Goal: Information Seeking & Learning: Learn about a topic

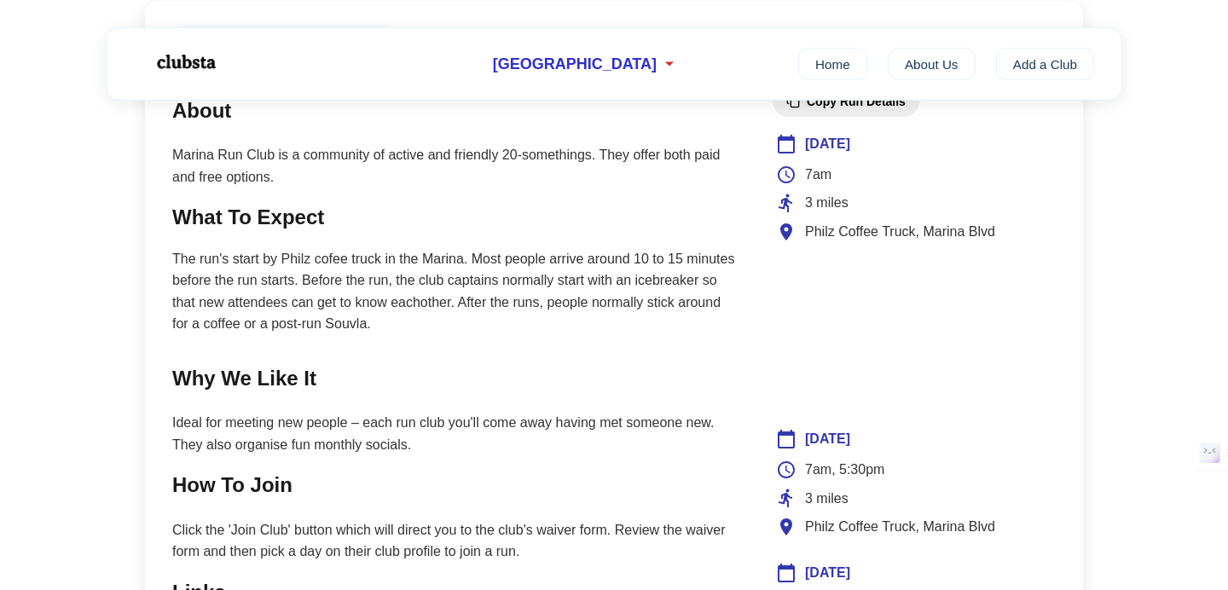
scroll to position [745, 0]
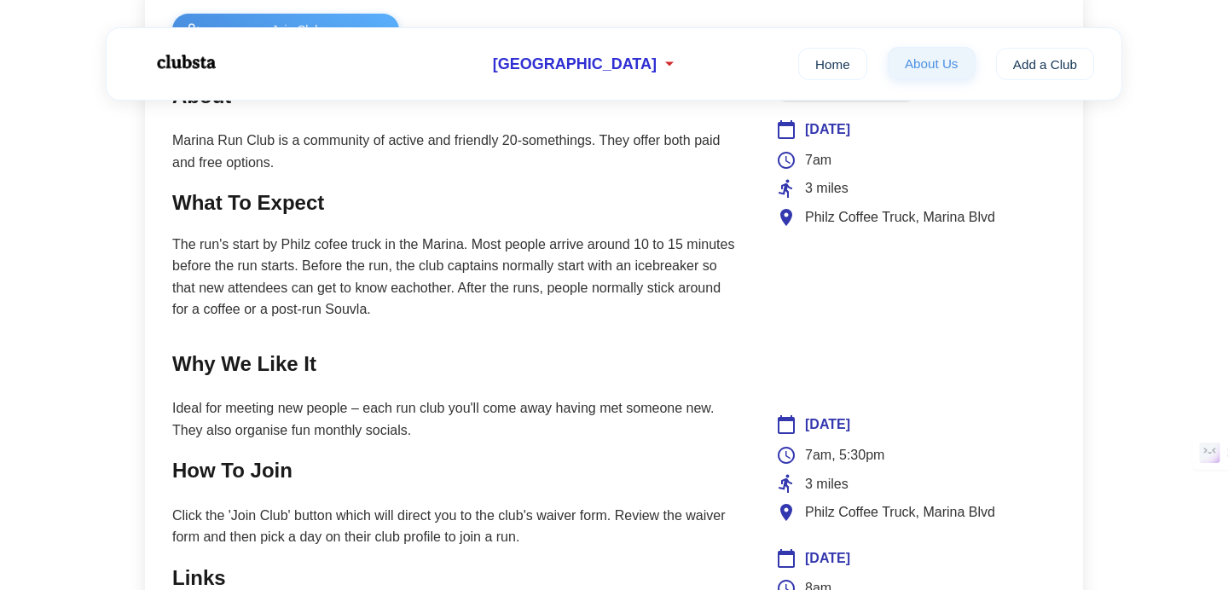
click at [939, 64] on link "About Us" at bounding box center [931, 63] width 88 height 32
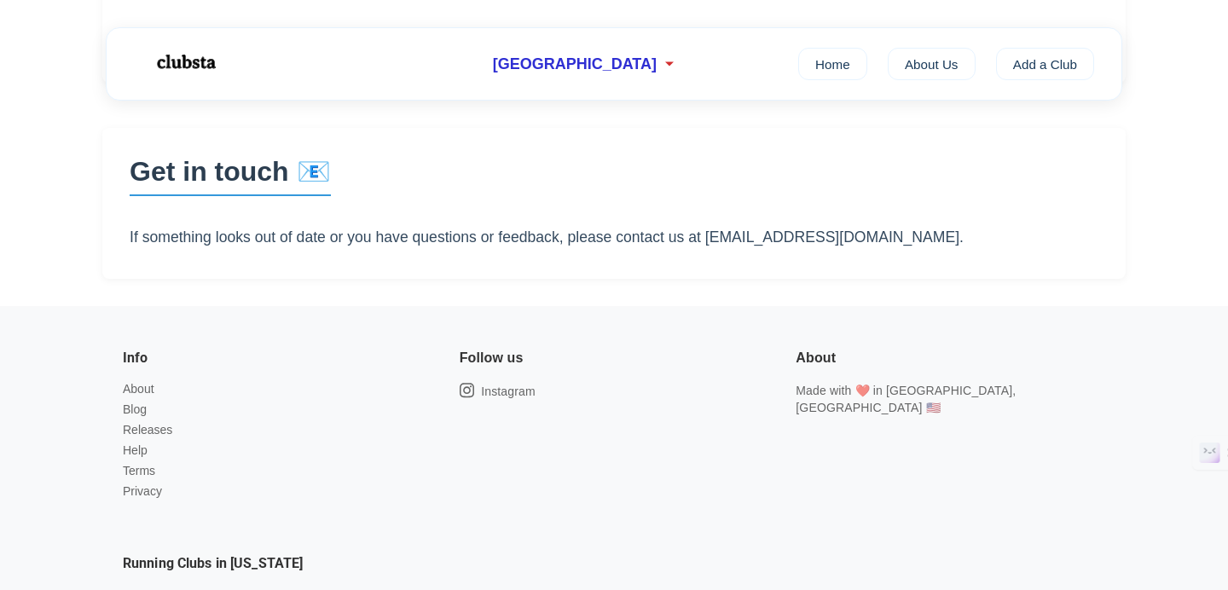
scroll to position [702, 0]
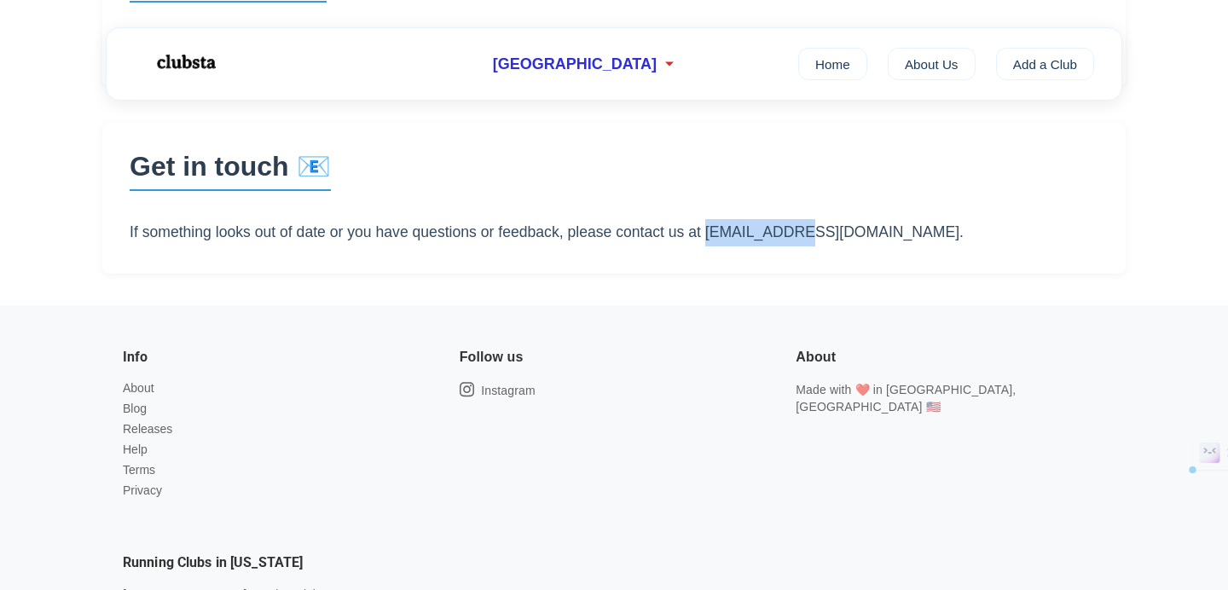
drag, startPoint x: 704, startPoint y: 238, endPoint x: 778, endPoint y: 238, distance: 73.3
click at [778, 238] on p "If something looks out of date or you have questions or feedback, please contac…" at bounding box center [614, 232] width 968 height 27
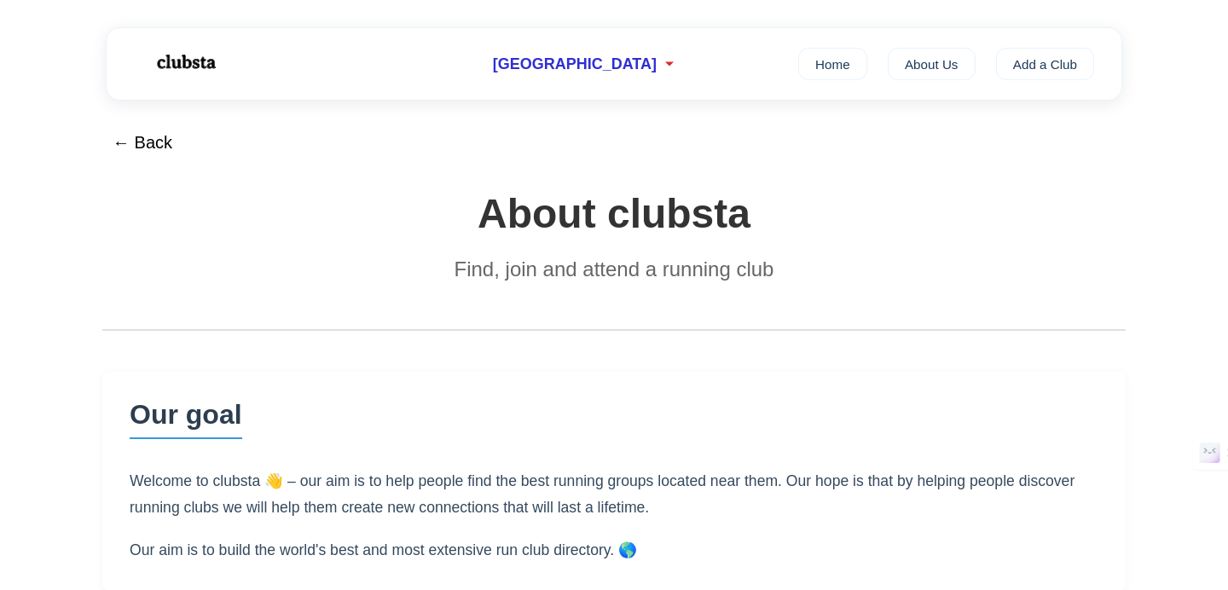
scroll to position [0, 0]
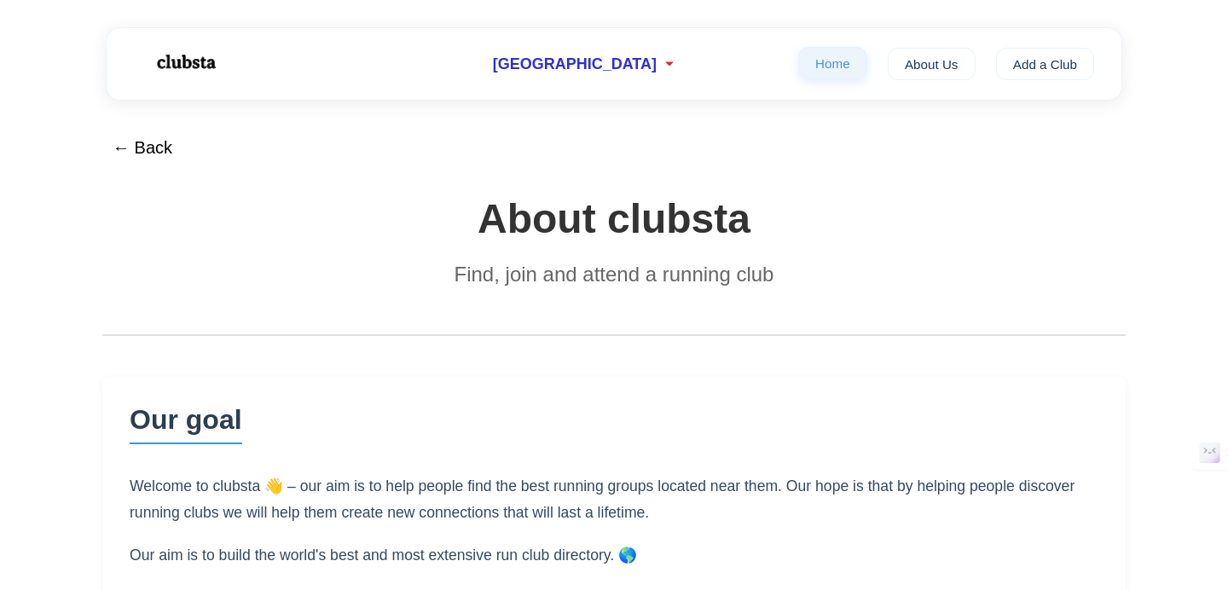
click at [847, 66] on link "Home" at bounding box center [832, 63] width 69 height 32
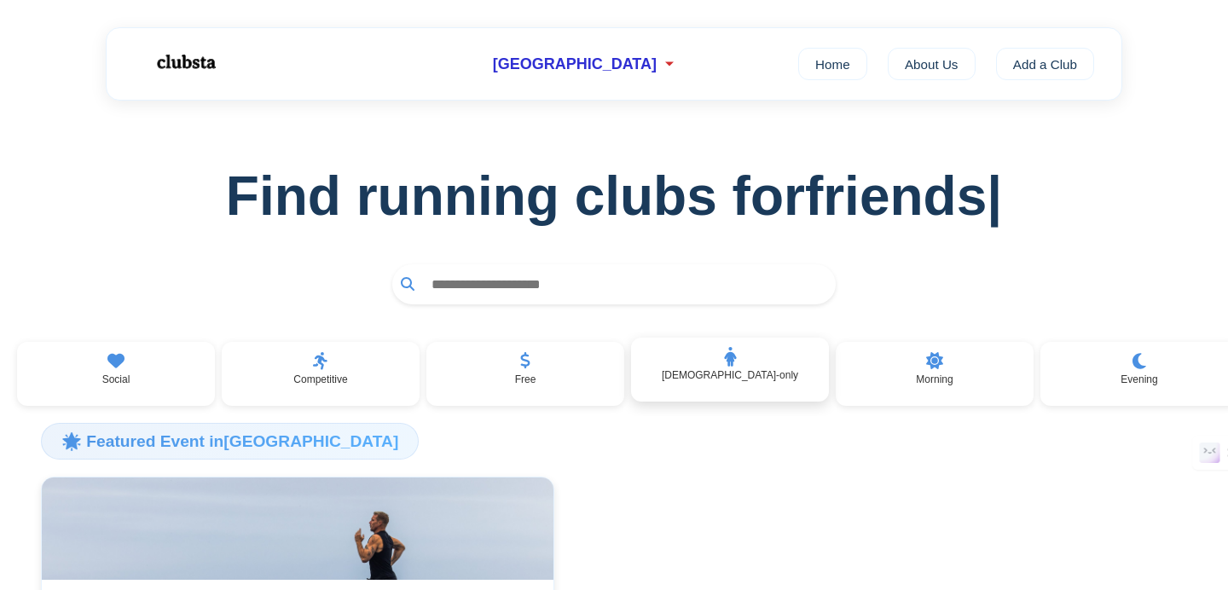
click at [780, 375] on div "[DEMOGRAPHIC_DATA]-only" at bounding box center [730, 370] width 198 height 65
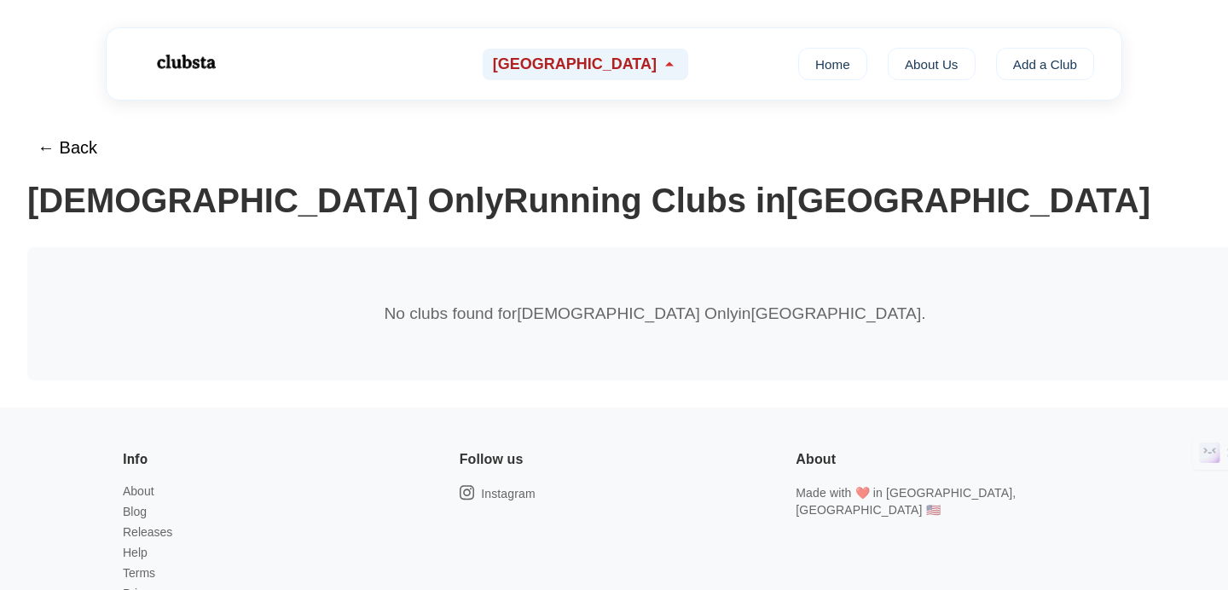
click at [541, 58] on span "[GEOGRAPHIC_DATA]" at bounding box center [575, 64] width 164 height 18
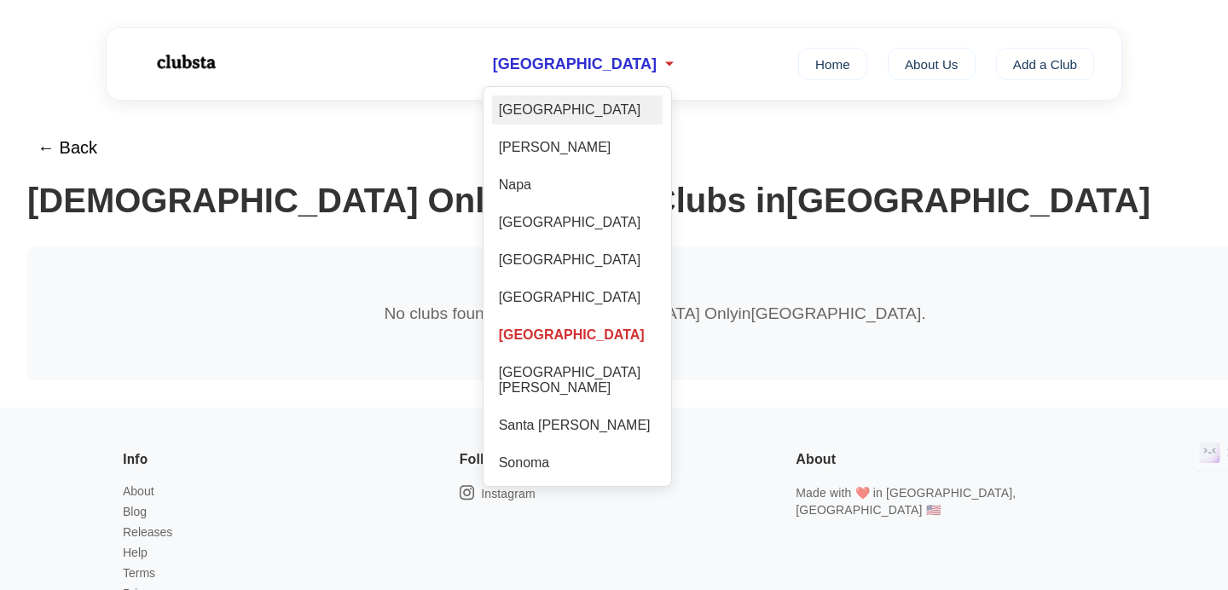
click at [563, 109] on div "[GEOGRAPHIC_DATA]" at bounding box center [577, 109] width 171 height 29
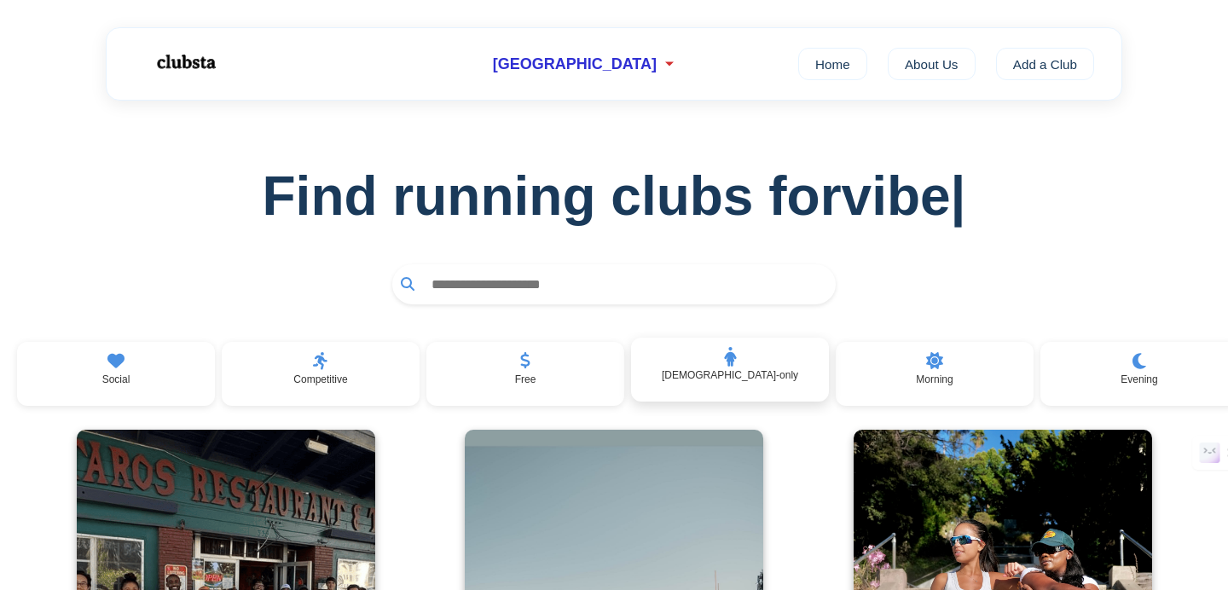
click at [767, 401] on div "[DEMOGRAPHIC_DATA]-only" at bounding box center [730, 370] width 198 height 65
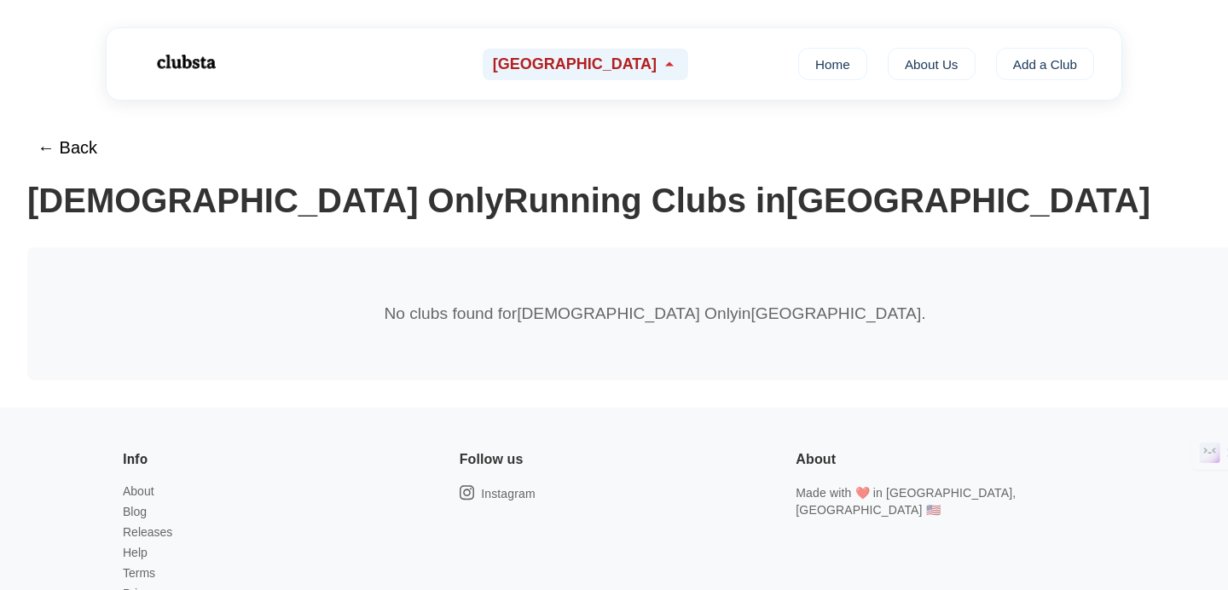
click at [604, 51] on div "[GEOGRAPHIC_DATA]" at bounding box center [585, 65] width 205 height 32
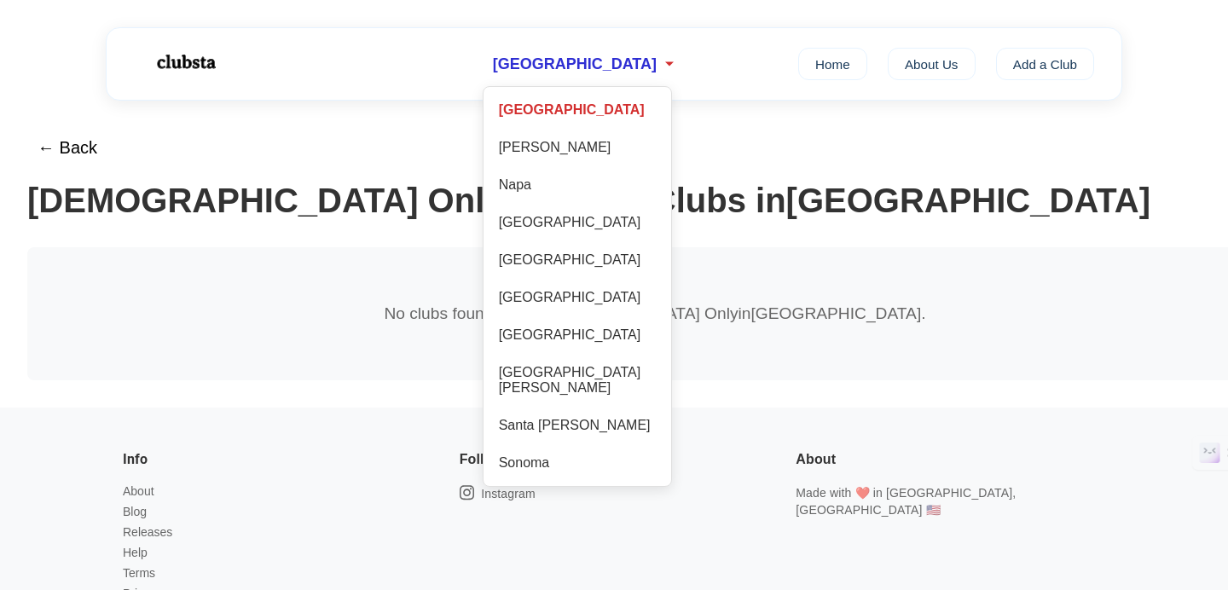
click at [603, 165] on div "[GEOGRAPHIC_DATA] [GEOGRAPHIC_DATA] [GEOGRAPHIC_DATA] [GEOGRAPHIC_DATA] [GEOGRA…" at bounding box center [577, 286] width 171 height 382
click at [603, 156] on div "[PERSON_NAME]" at bounding box center [577, 147] width 171 height 29
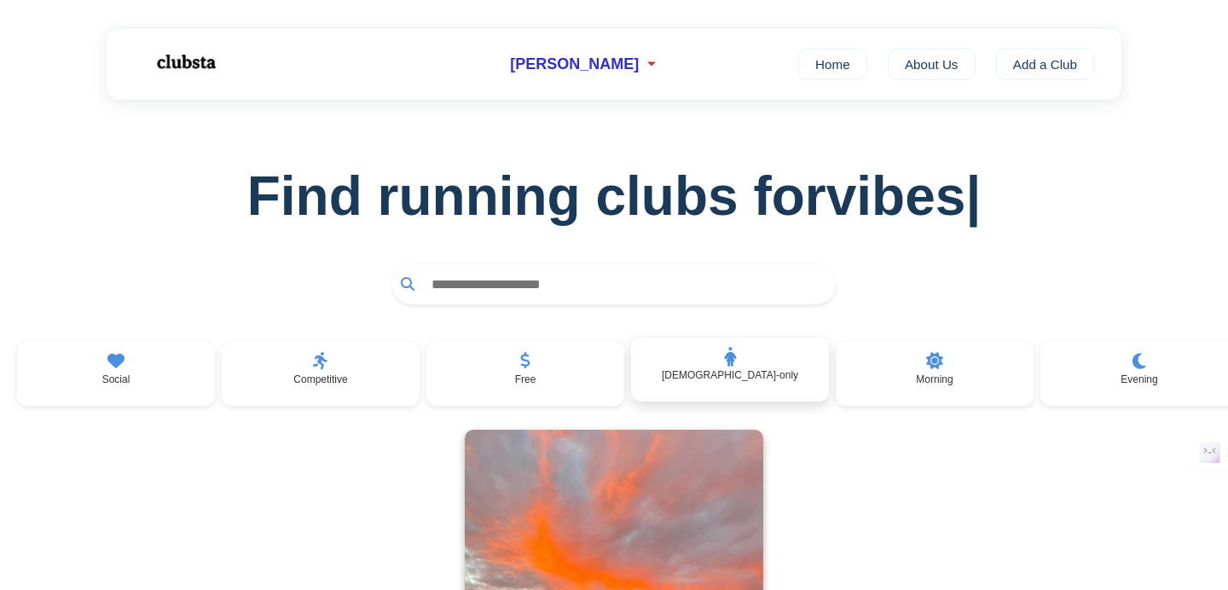
click at [746, 385] on div "[DEMOGRAPHIC_DATA]-only" at bounding box center [730, 370] width 198 height 65
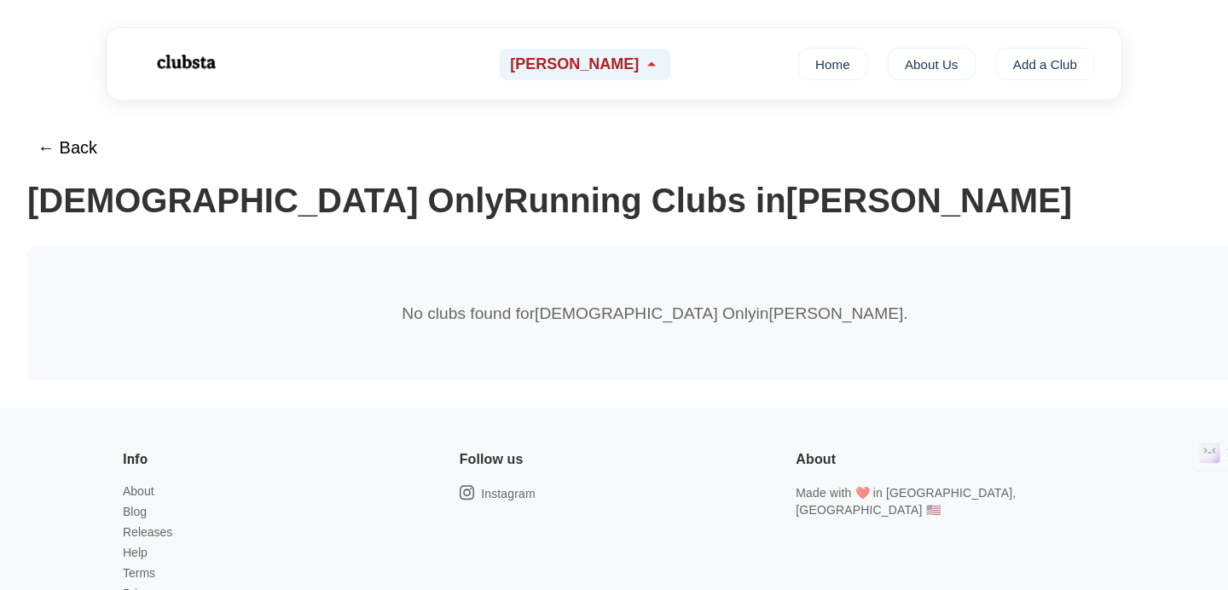
click at [593, 64] on span "[PERSON_NAME]" at bounding box center [574, 64] width 129 height 18
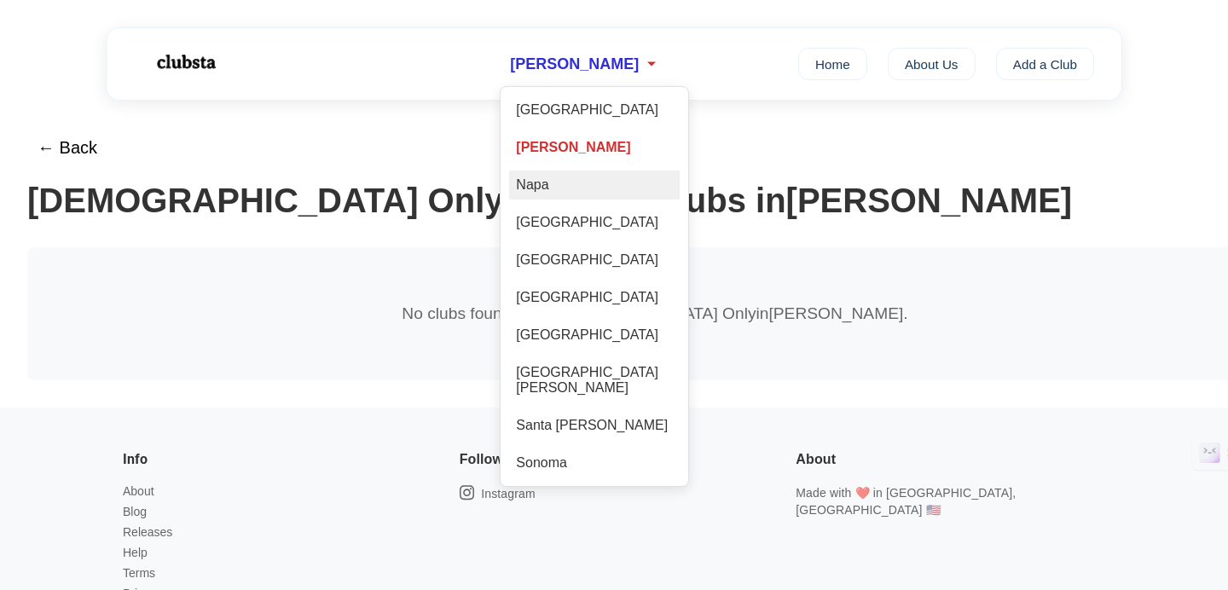
click at [601, 180] on div "Napa" at bounding box center [594, 185] width 171 height 29
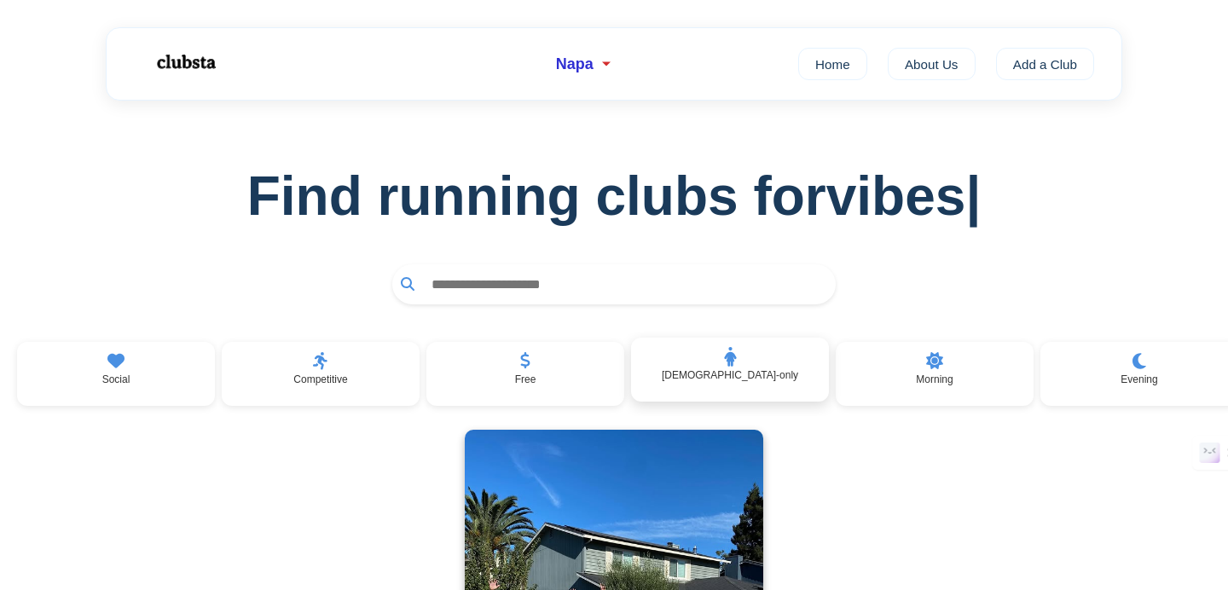
click at [710, 379] on p "[DEMOGRAPHIC_DATA]-only" at bounding box center [730, 375] width 136 height 12
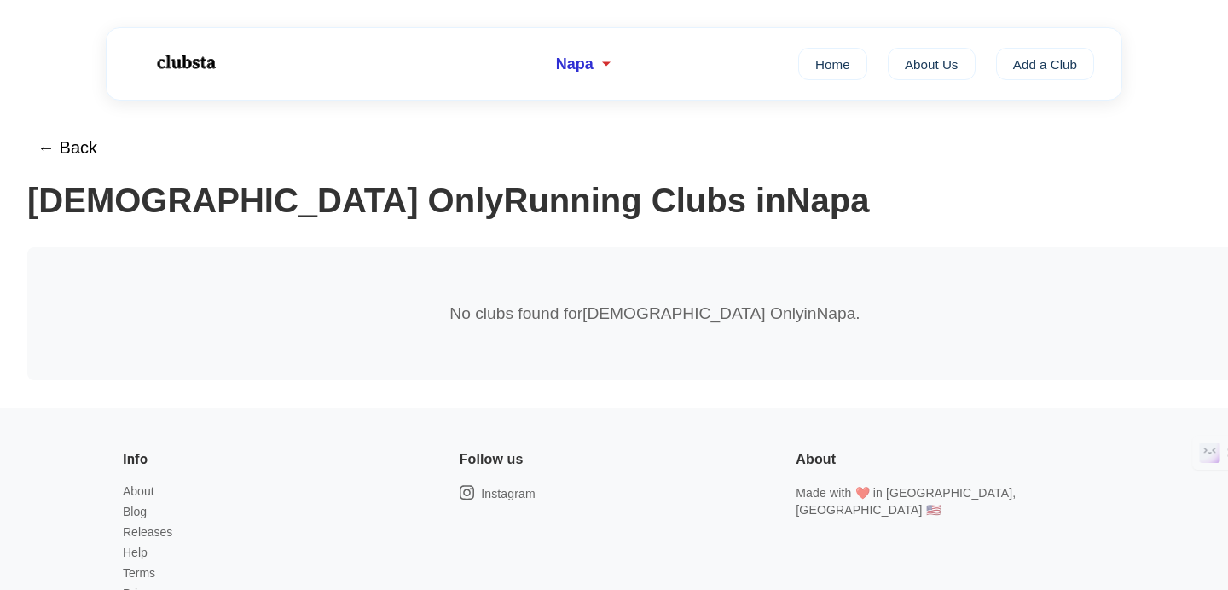
click at [581, 42] on div "Napa Home About Us Add a Club" at bounding box center [614, 63] width 1016 height 73
click at [584, 68] on span "Napa" at bounding box center [575, 64] width 38 height 18
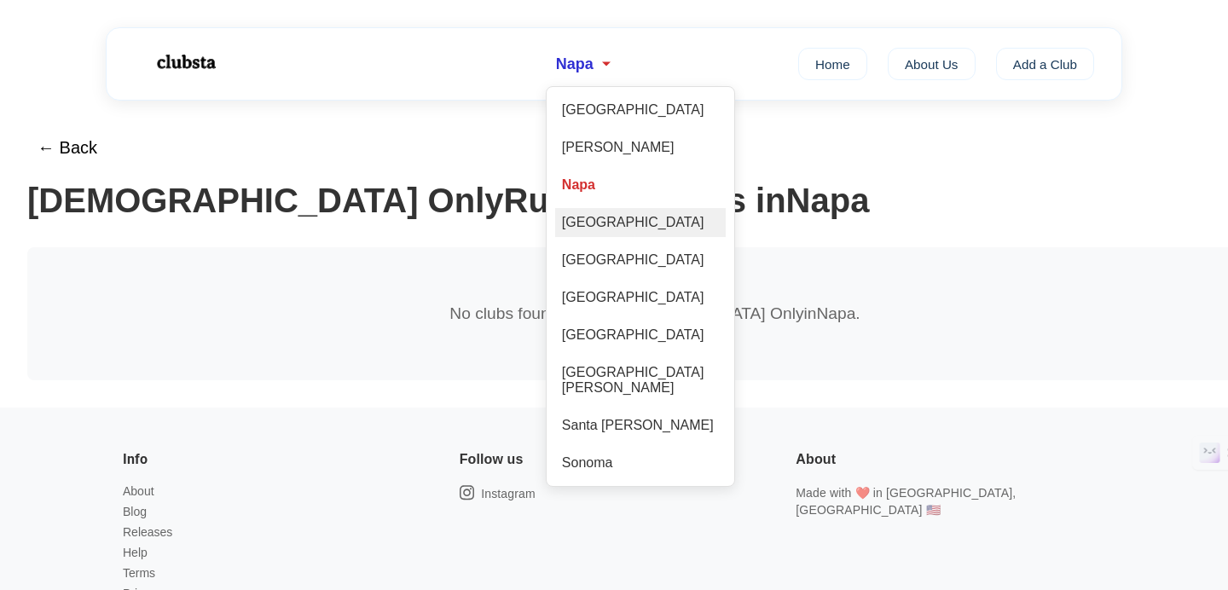
click at [611, 234] on div "[GEOGRAPHIC_DATA]" at bounding box center [640, 222] width 171 height 29
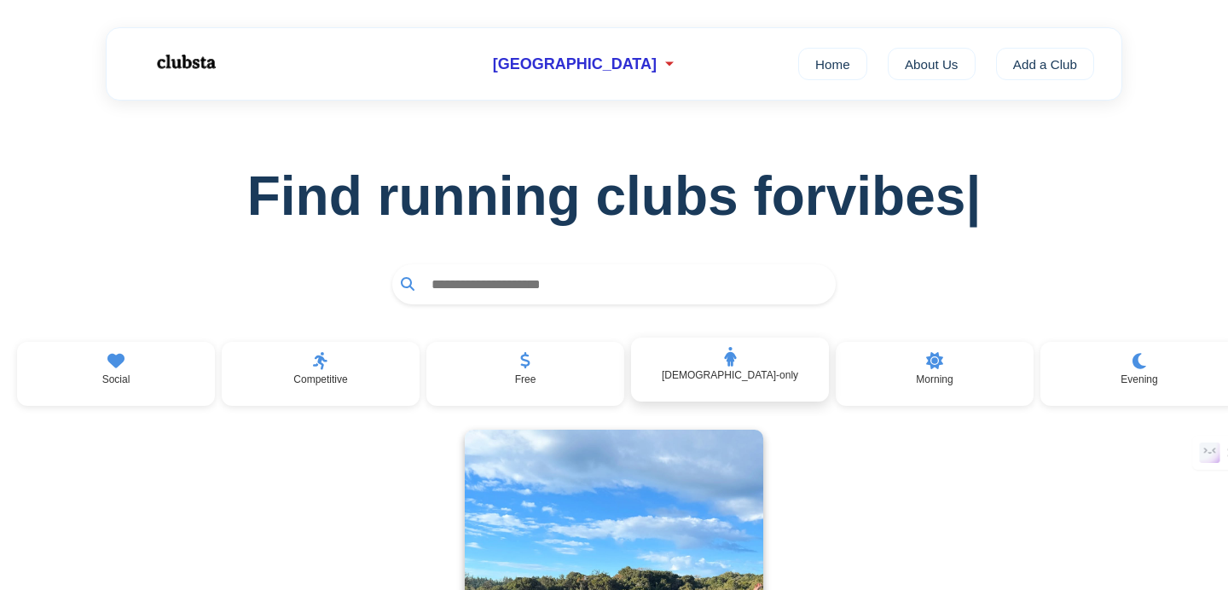
click at [708, 370] on div "[DEMOGRAPHIC_DATA]-only" at bounding box center [730, 370] width 198 height 65
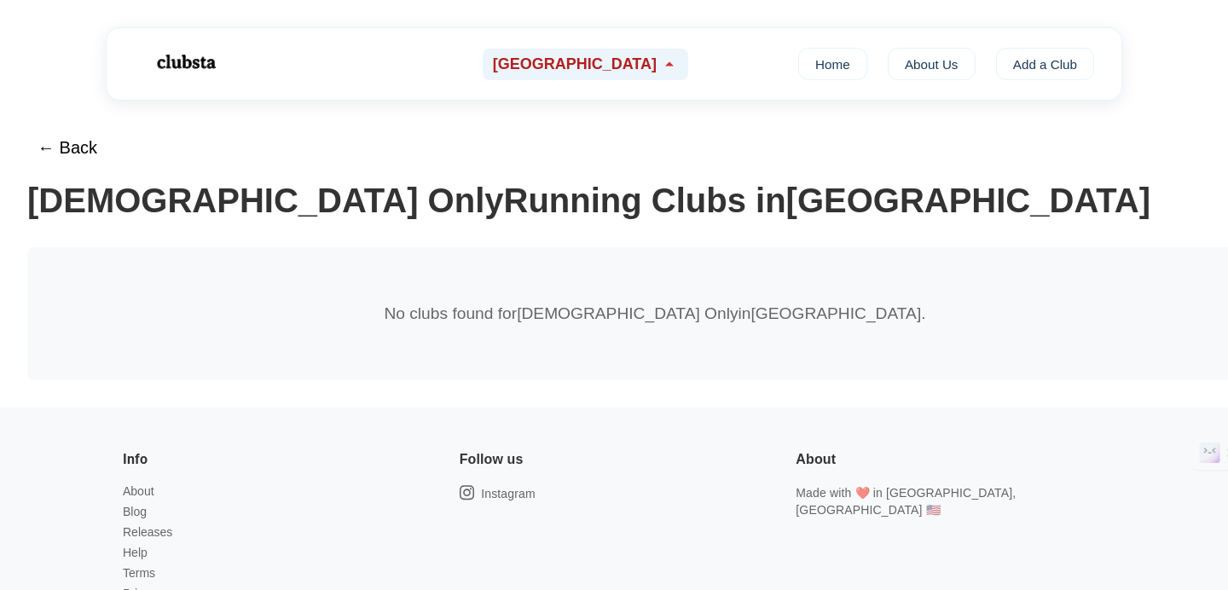
click at [584, 76] on div "[GEOGRAPHIC_DATA]" at bounding box center [585, 65] width 205 height 32
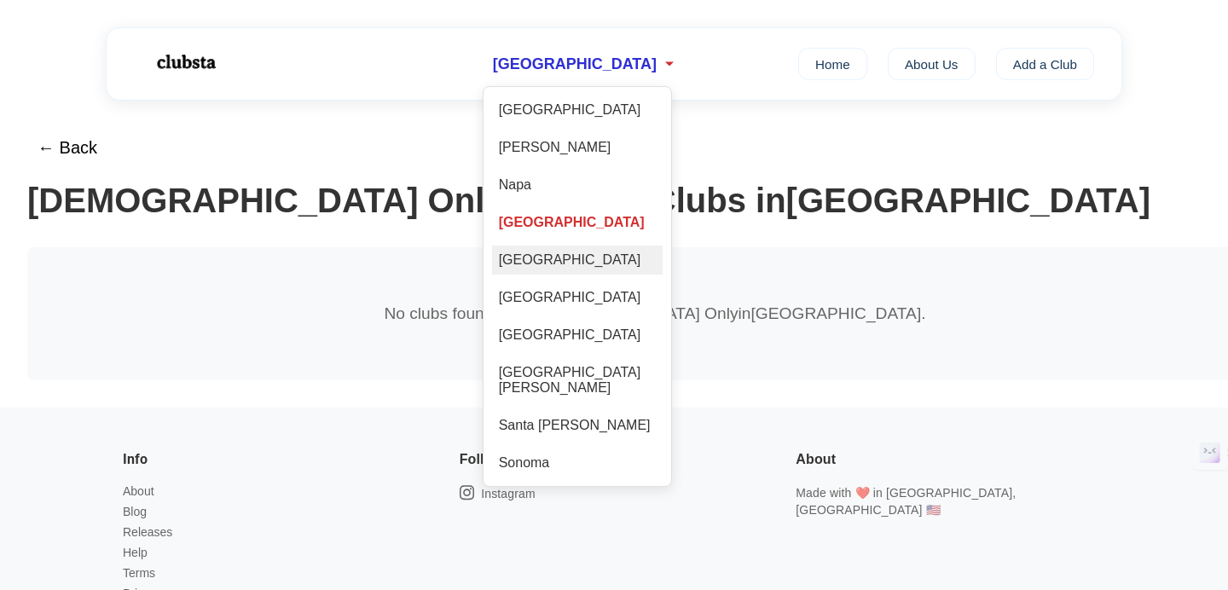
click at [619, 268] on div "[GEOGRAPHIC_DATA]" at bounding box center [577, 260] width 171 height 29
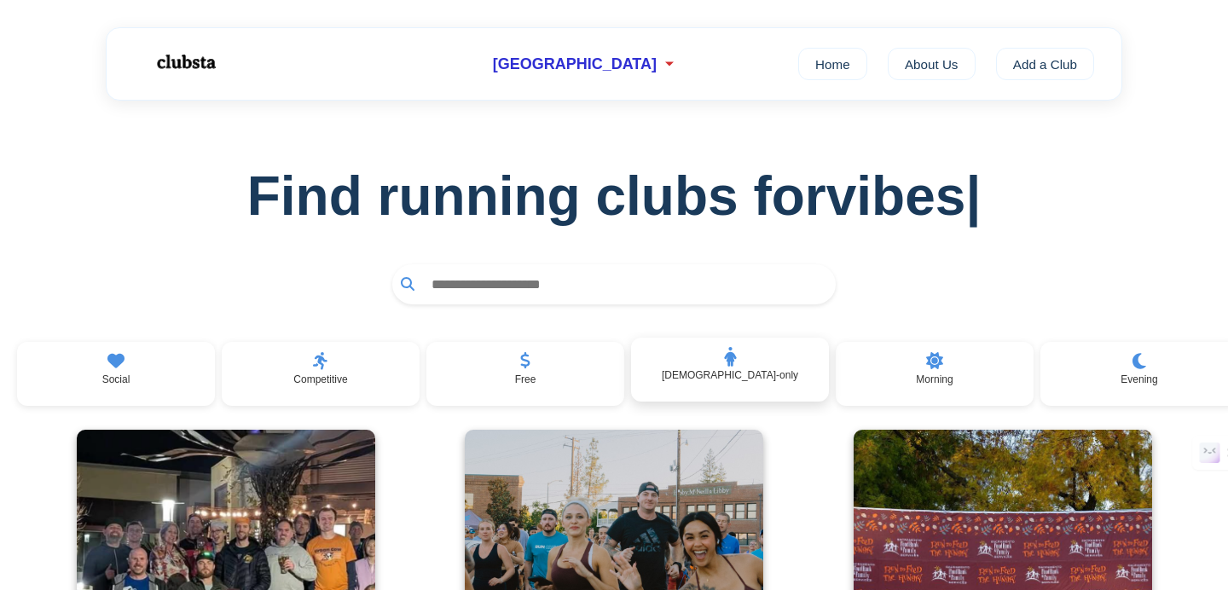
click at [708, 399] on div "[DEMOGRAPHIC_DATA]-only" at bounding box center [730, 370] width 198 height 65
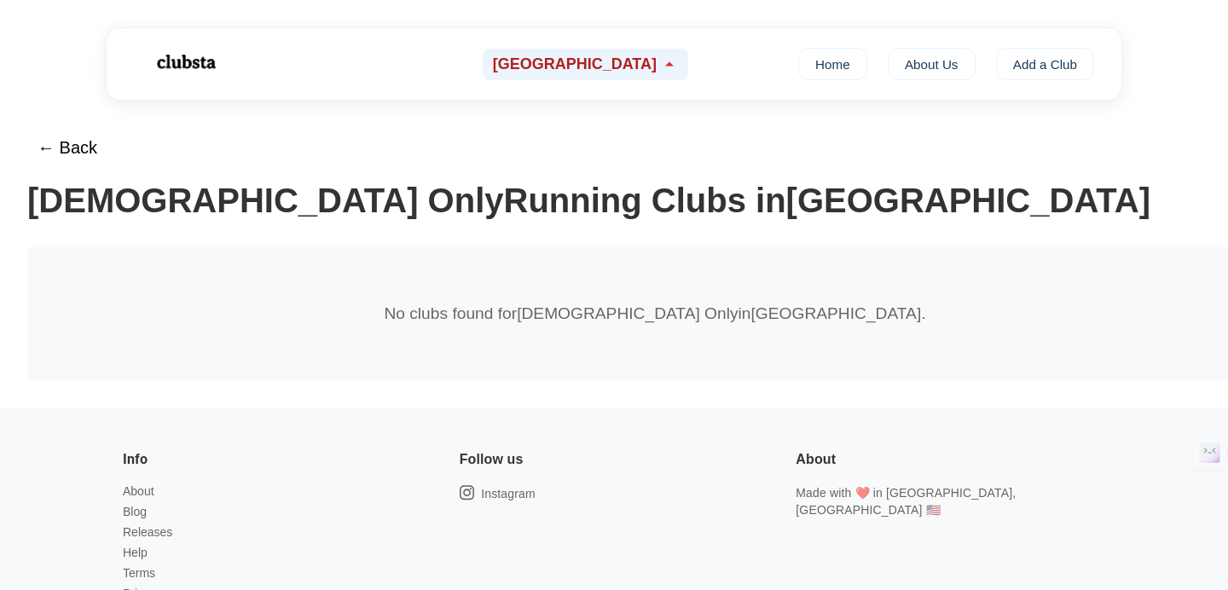
click at [564, 64] on span "[GEOGRAPHIC_DATA]" at bounding box center [575, 64] width 164 height 18
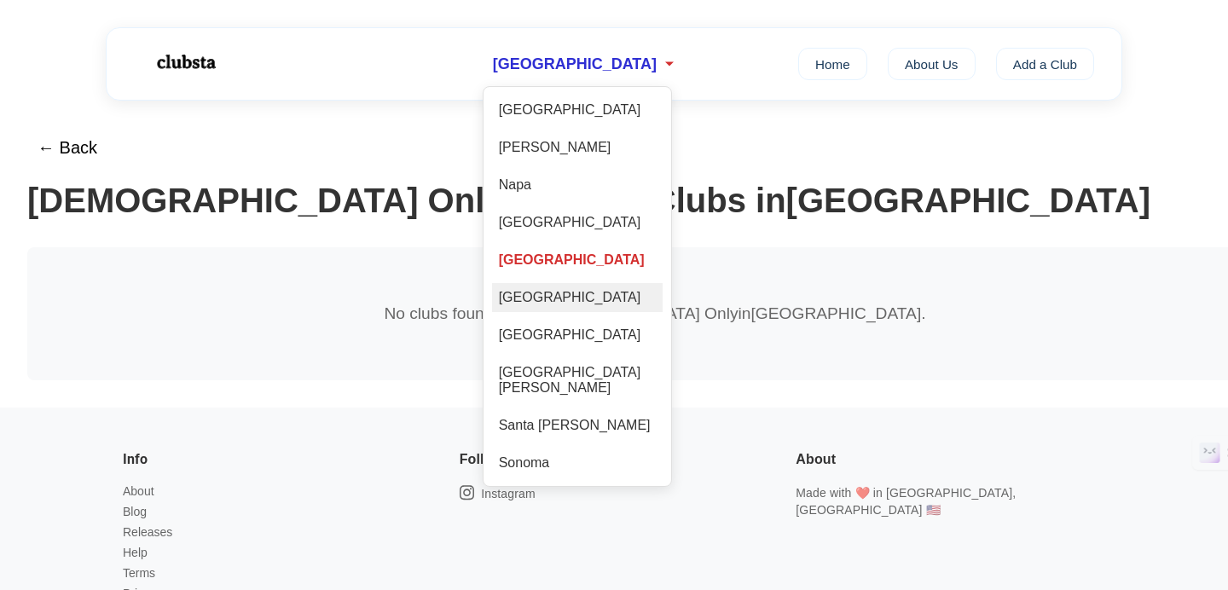
click at [615, 306] on div "[GEOGRAPHIC_DATA]" at bounding box center [577, 297] width 171 height 29
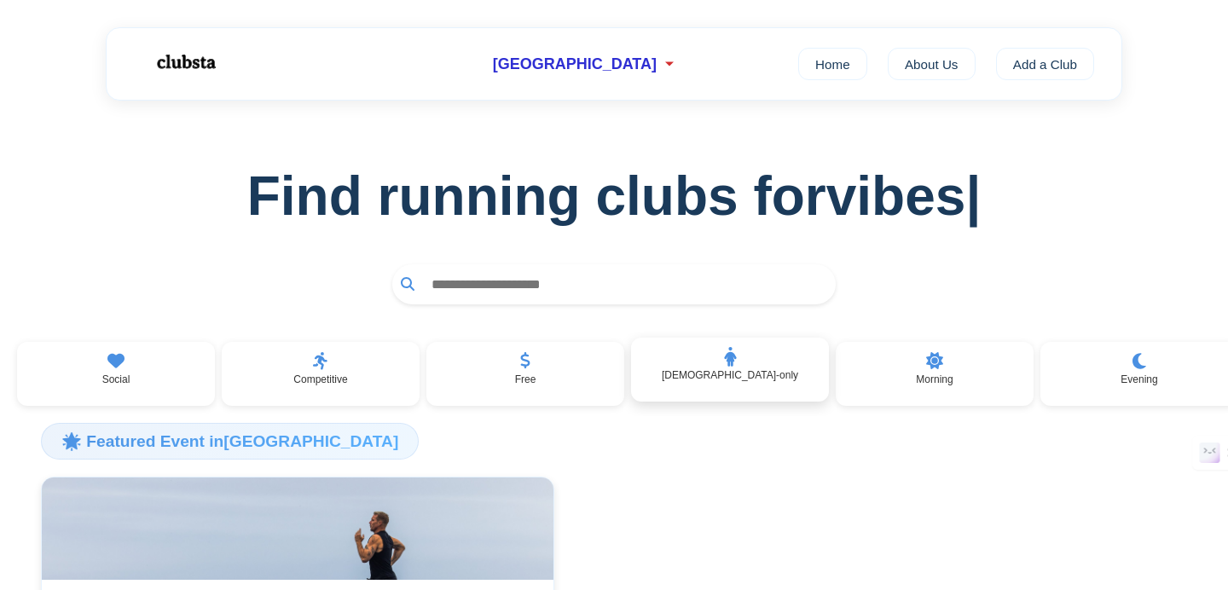
click at [708, 402] on div "Social Competitive Free [DEMOGRAPHIC_DATA]-only Morning Evening" at bounding box center [627, 374] width 1255 height 65
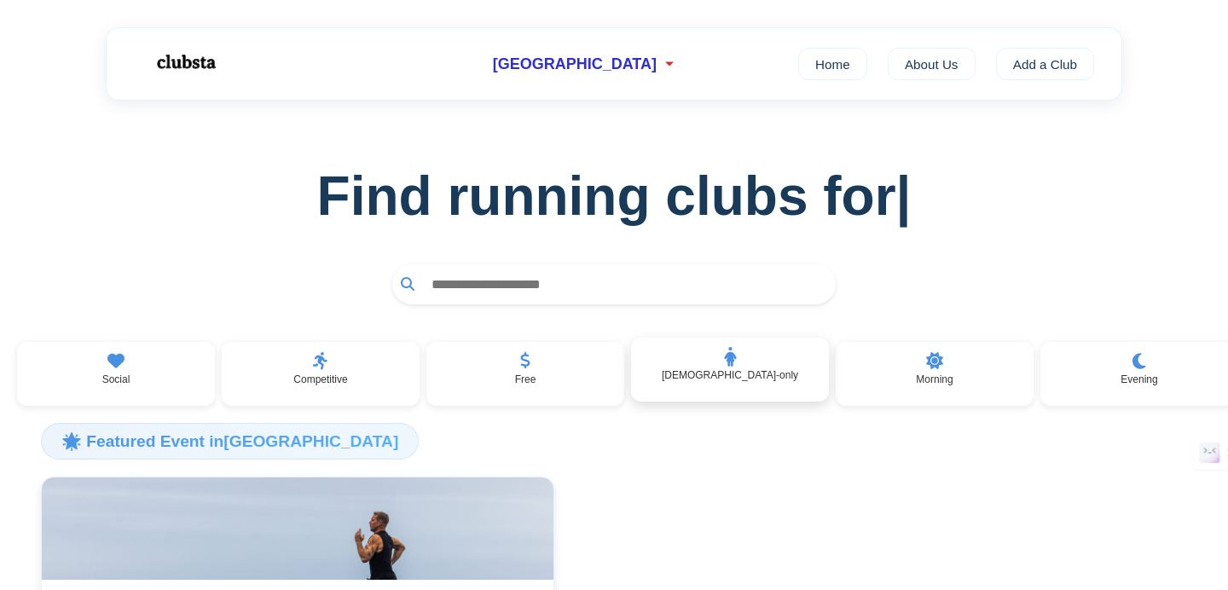
click at [711, 380] on p "[DEMOGRAPHIC_DATA]-only" at bounding box center [730, 375] width 136 height 12
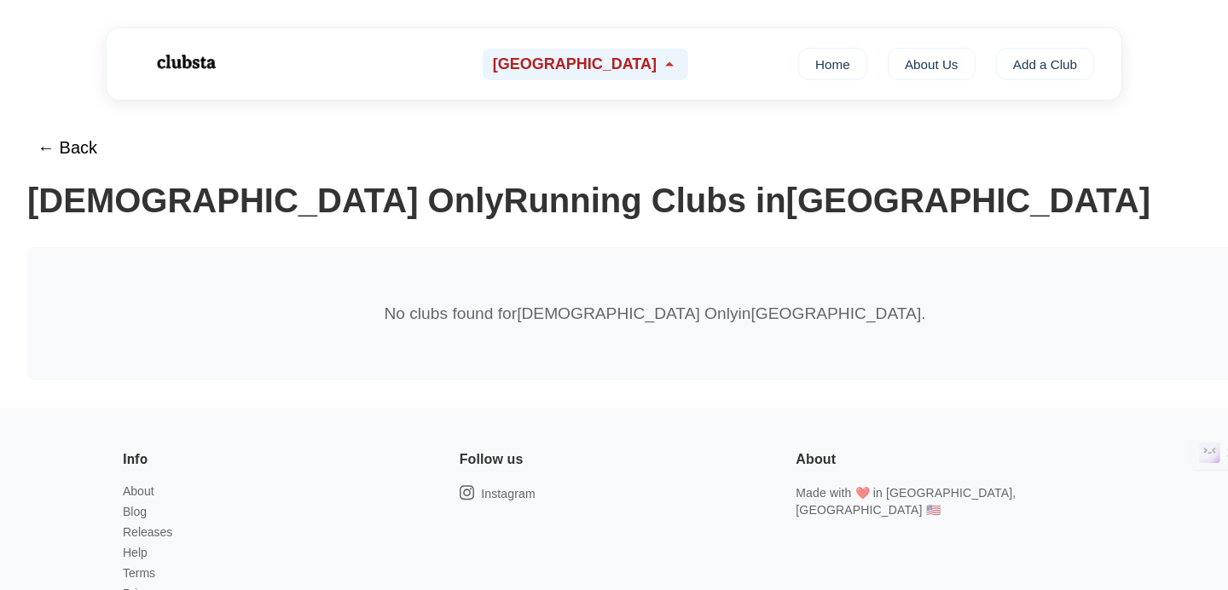
click at [604, 67] on span "[GEOGRAPHIC_DATA]" at bounding box center [575, 64] width 164 height 18
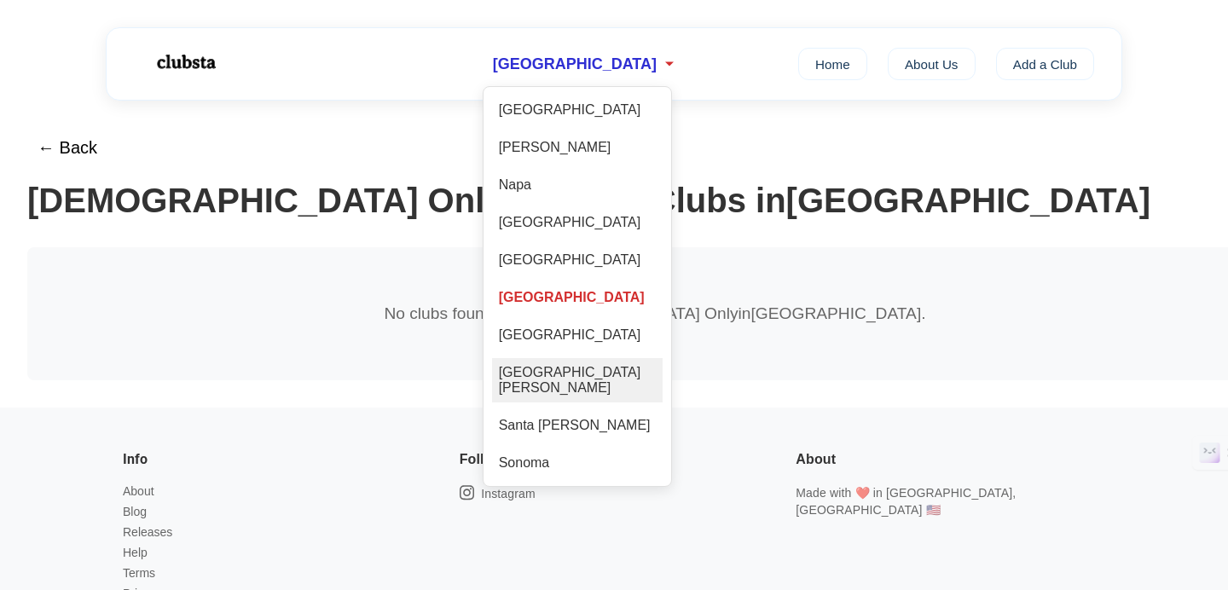
click at [601, 374] on div "[GEOGRAPHIC_DATA][PERSON_NAME]" at bounding box center [577, 380] width 171 height 44
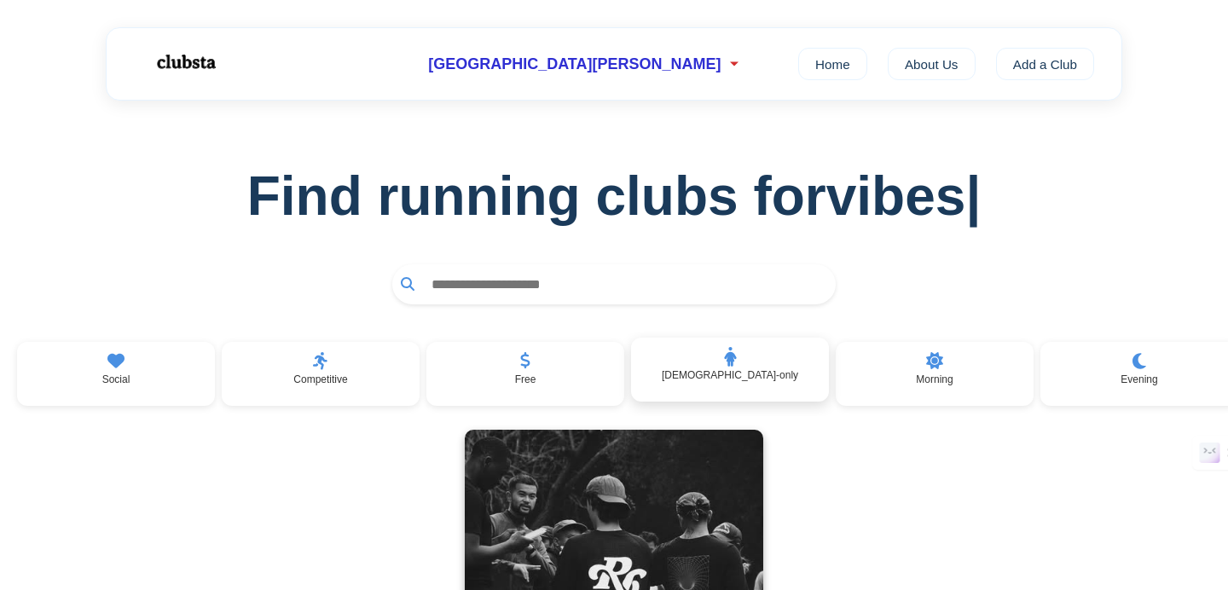
click at [724, 367] on icon at bounding box center [730, 357] width 12 height 20
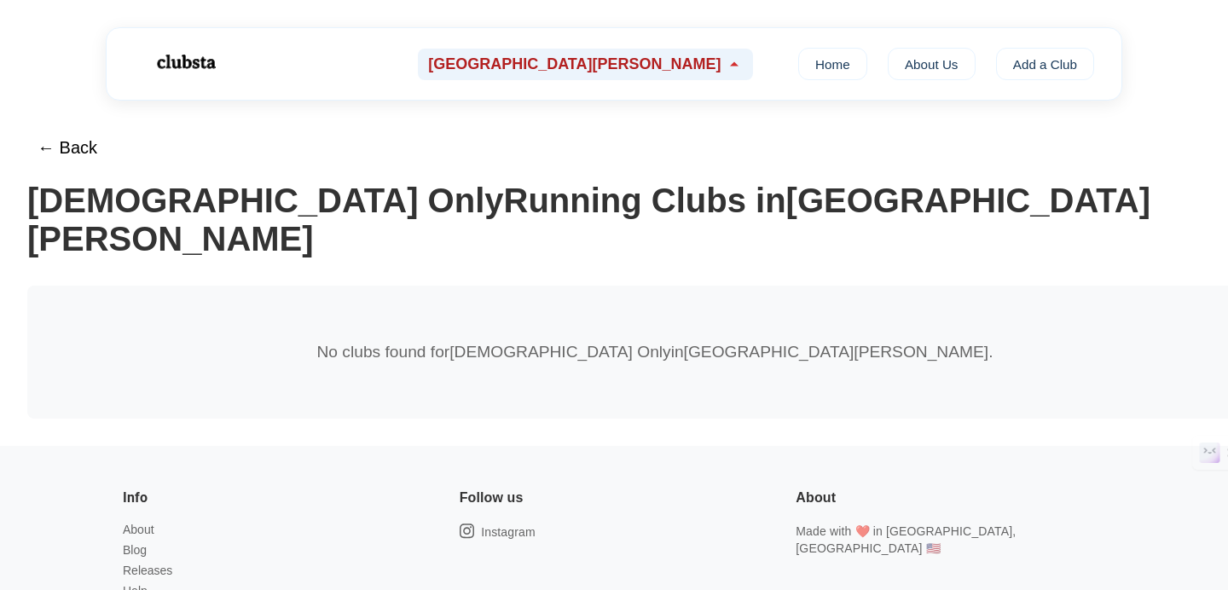
click at [608, 58] on span "[GEOGRAPHIC_DATA][PERSON_NAME]" at bounding box center [574, 64] width 292 height 18
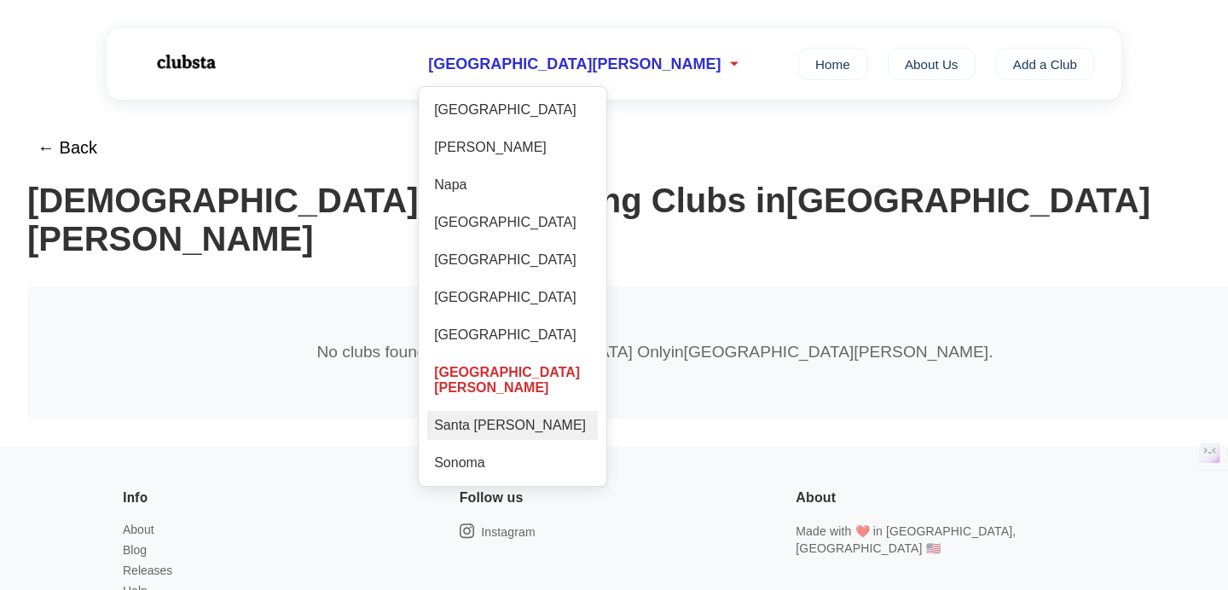
click at [598, 411] on div "Santa [PERSON_NAME]" at bounding box center [512, 425] width 171 height 29
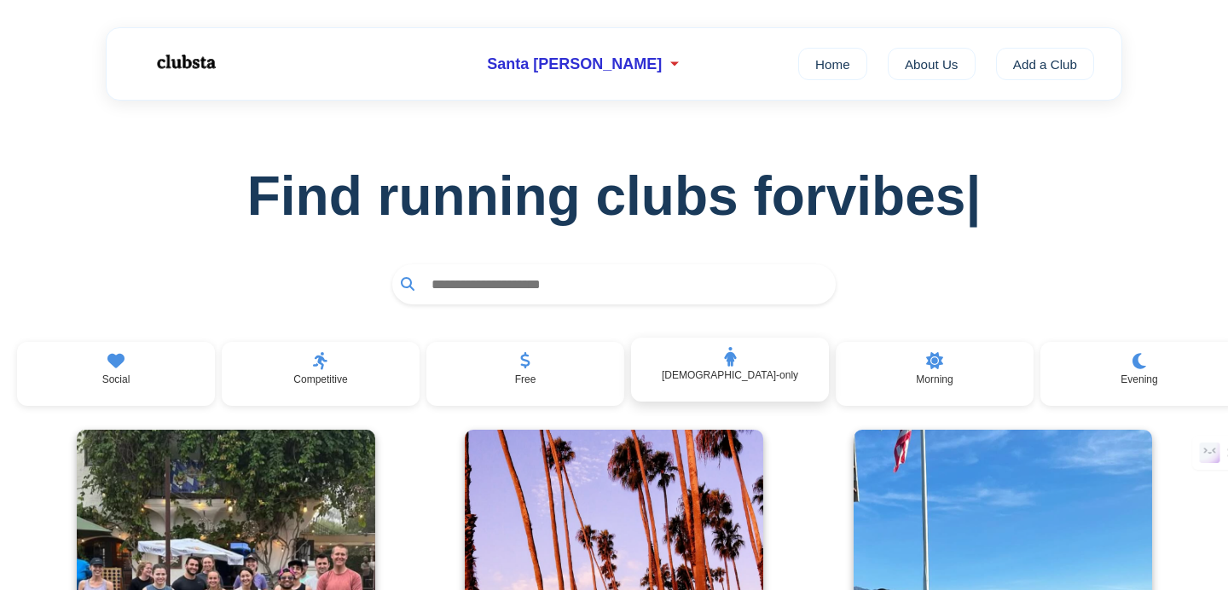
click at [733, 386] on div "[DEMOGRAPHIC_DATA]-only" at bounding box center [730, 370] width 198 height 65
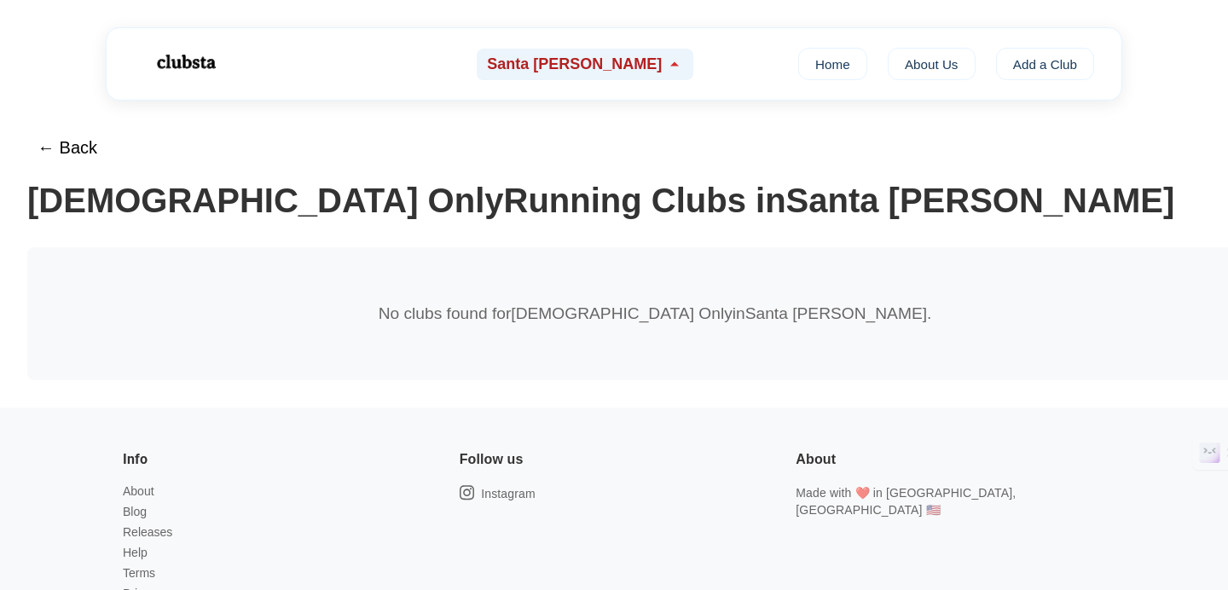
click at [596, 67] on span "Santa [PERSON_NAME]" at bounding box center [574, 64] width 175 height 18
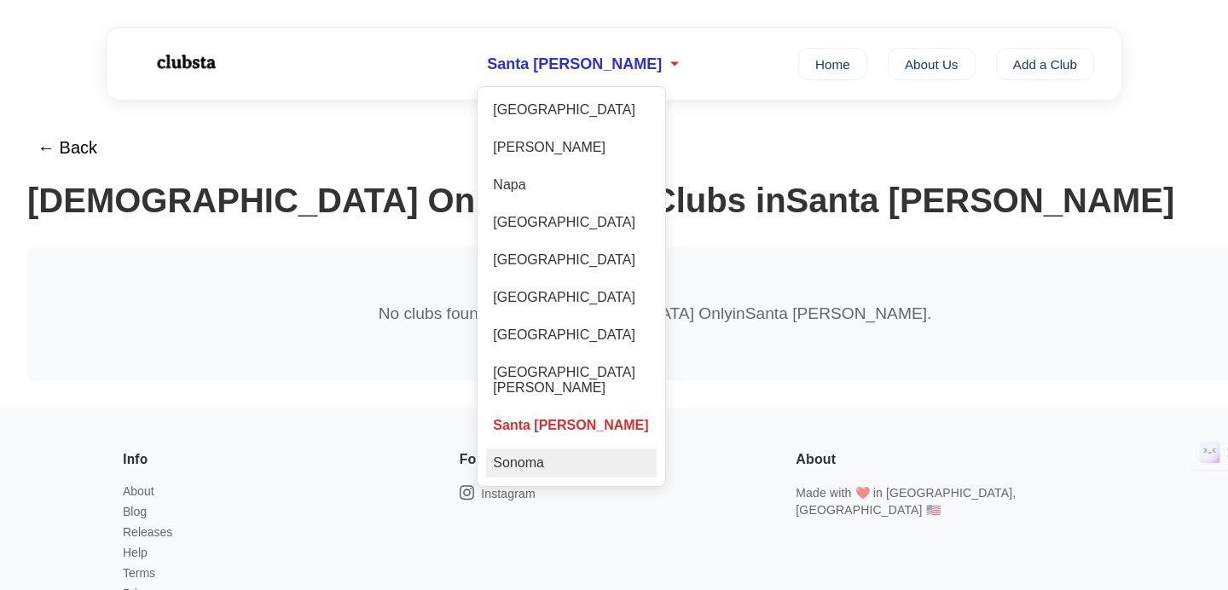
click at [559, 448] on div "Sonoma" at bounding box center [571, 462] width 171 height 29
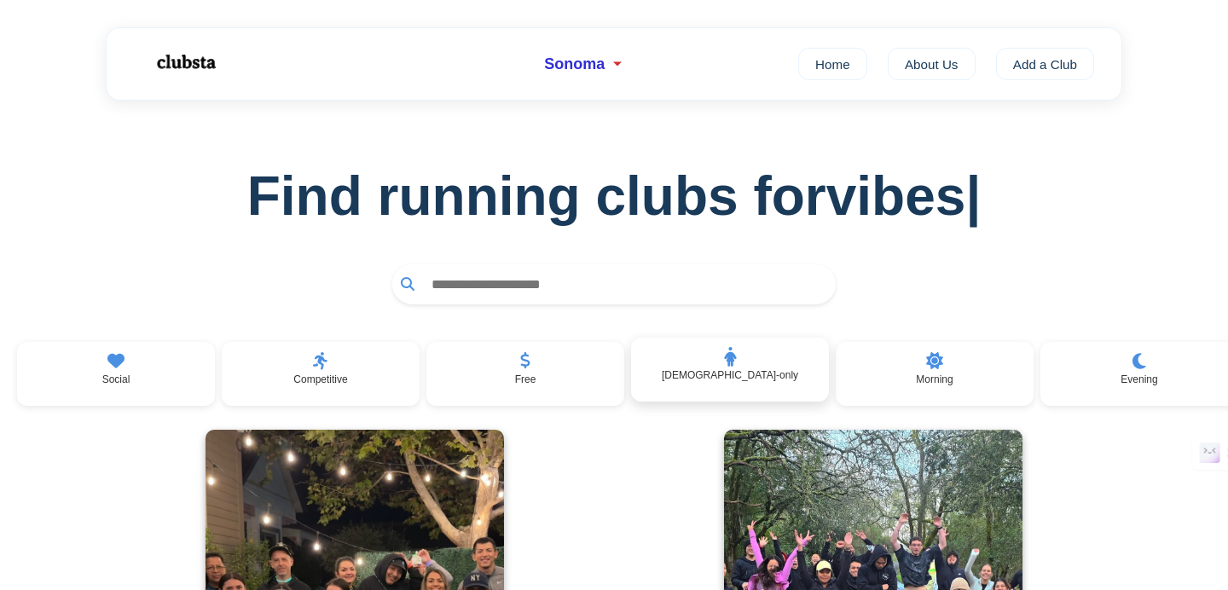
click at [739, 370] on p "[DEMOGRAPHIC_DATA]-only" at bounding box center [730, 375] width 136 height 12
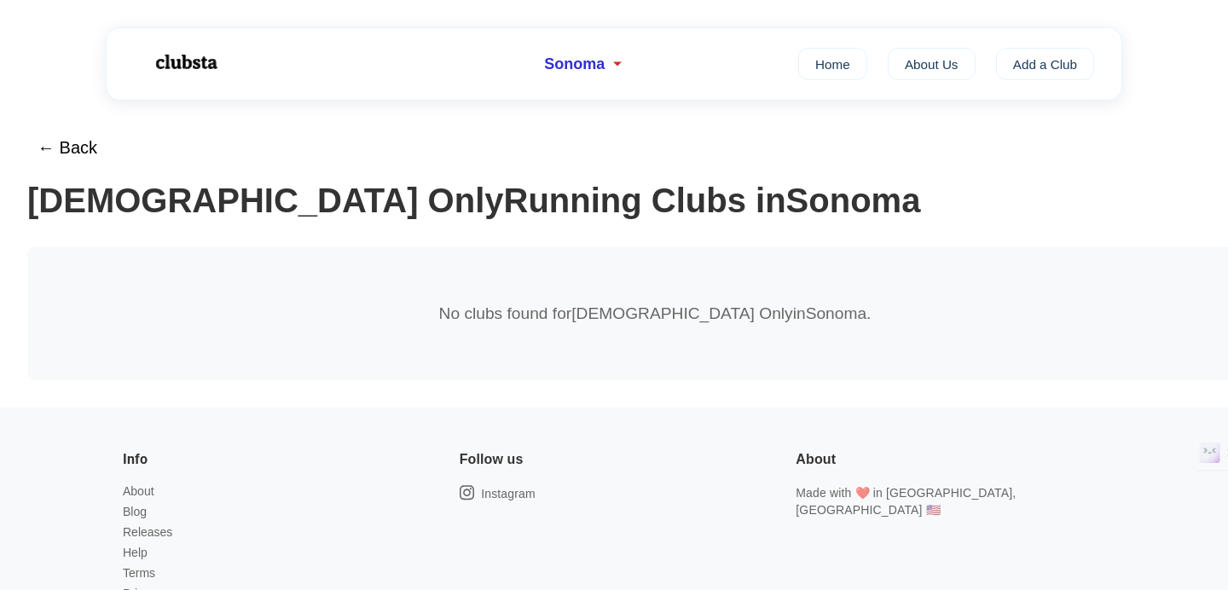
click at [186, 54] on img at bounding box center [184, 62] width 107 height 45
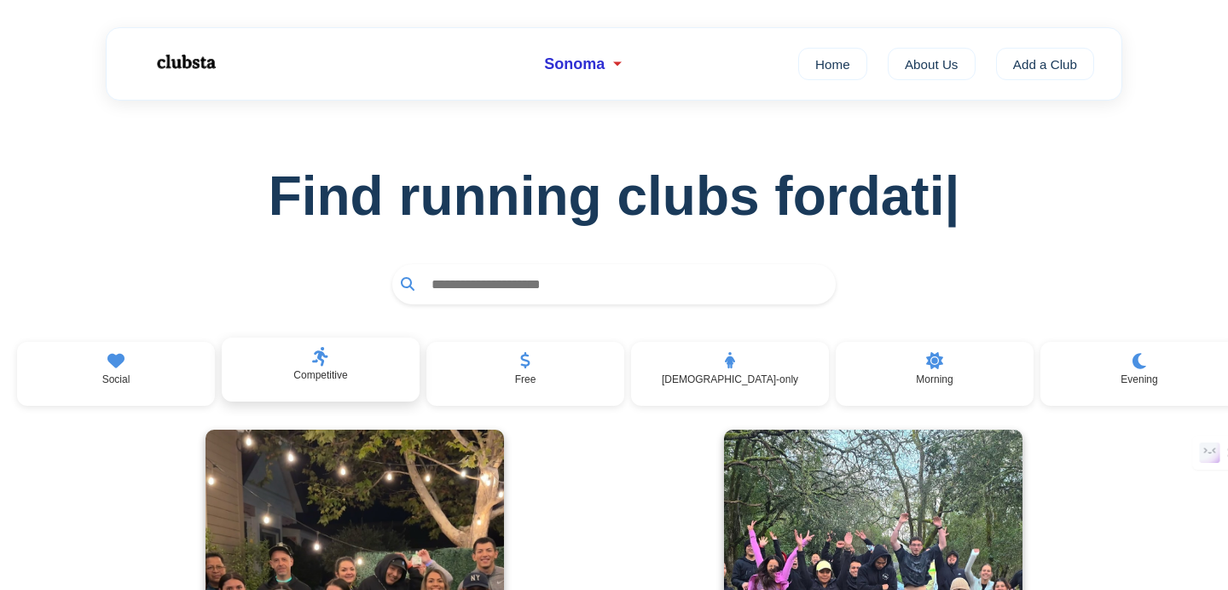
click at [333, 390] on div "Competitive" at bounding box center [321, 370] width 198 height 65
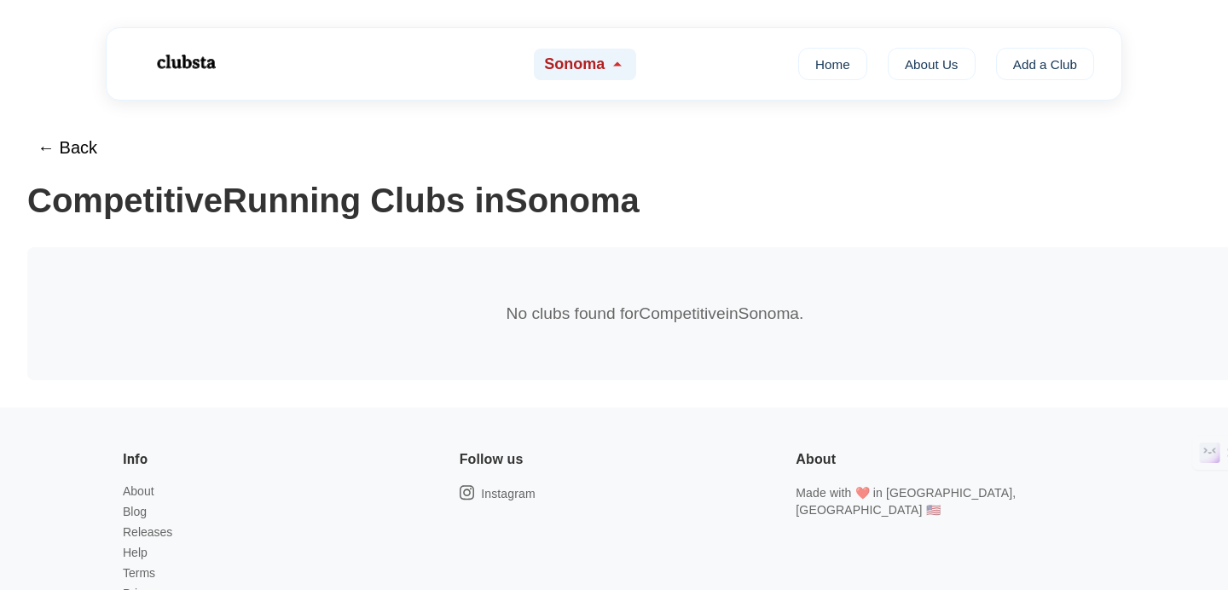
click at [573, 61] on span "Sonoma" at bounding box center [574, 64] width 61 height 18
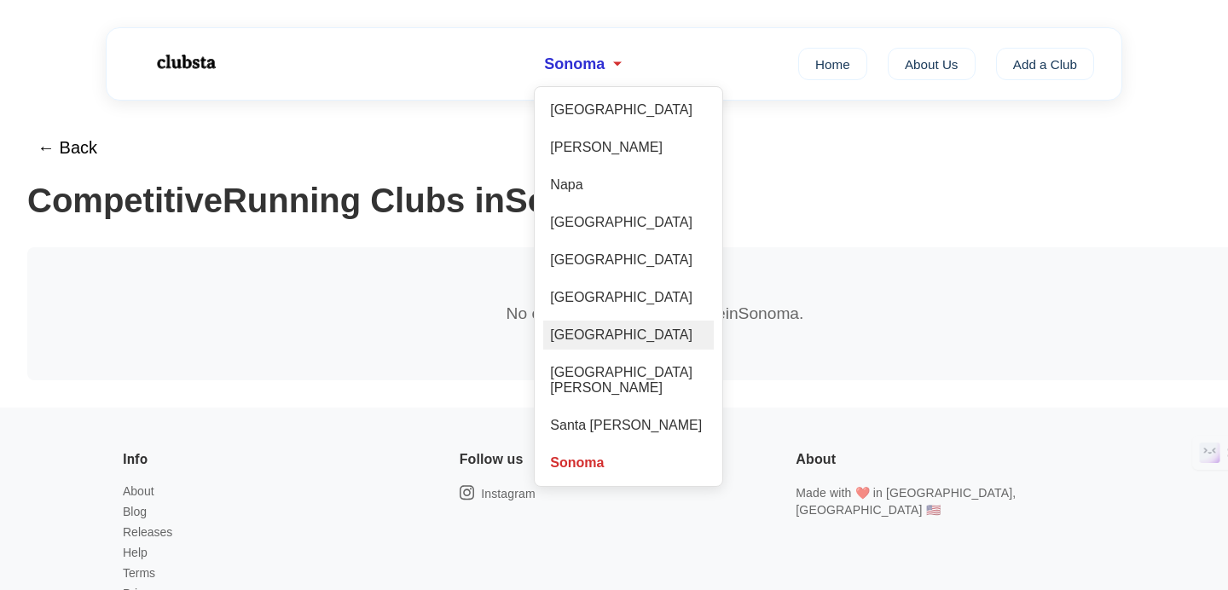
click at [590, 336] on div "[GEOGRAPHIC_DATA]" at bounding box center [628, 335] width 171 height 29
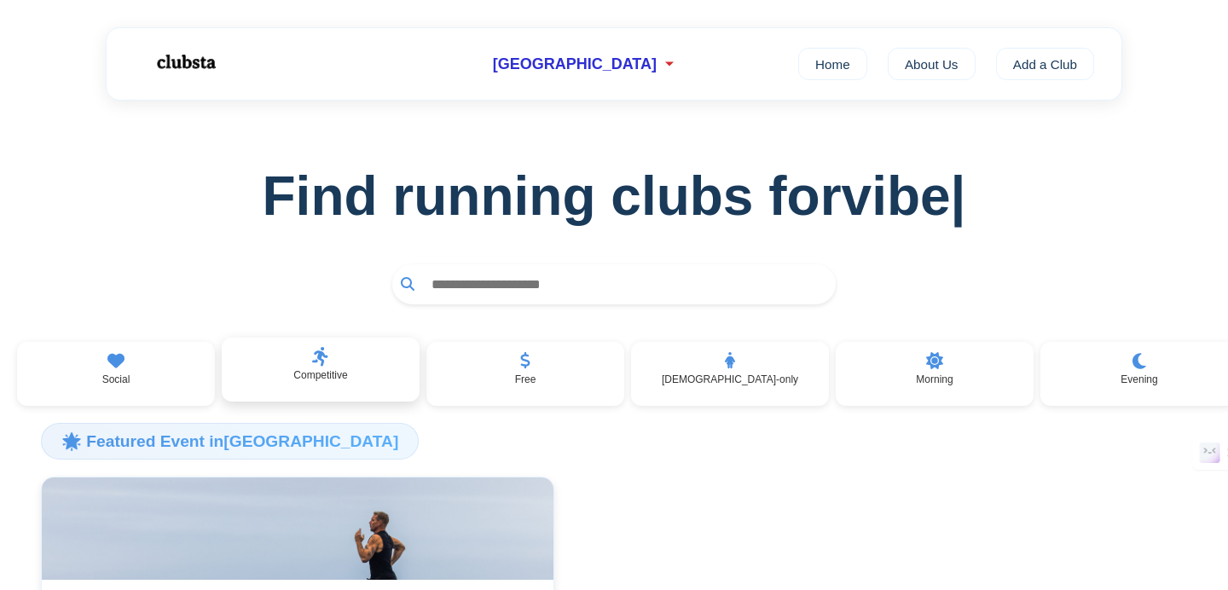
click at [286, 379] on div "Competitive" at bounding box center [321, 370] width 198 height 65
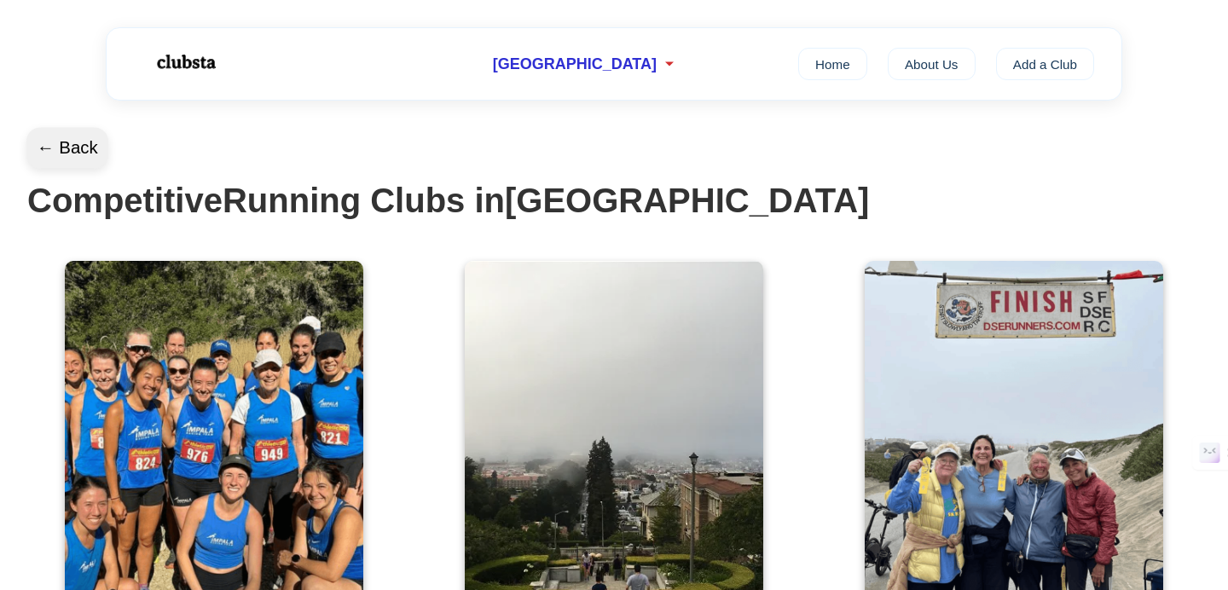
click at [68, 152] on button "← Back" at bounding box center [67, 148] width 82 height 41
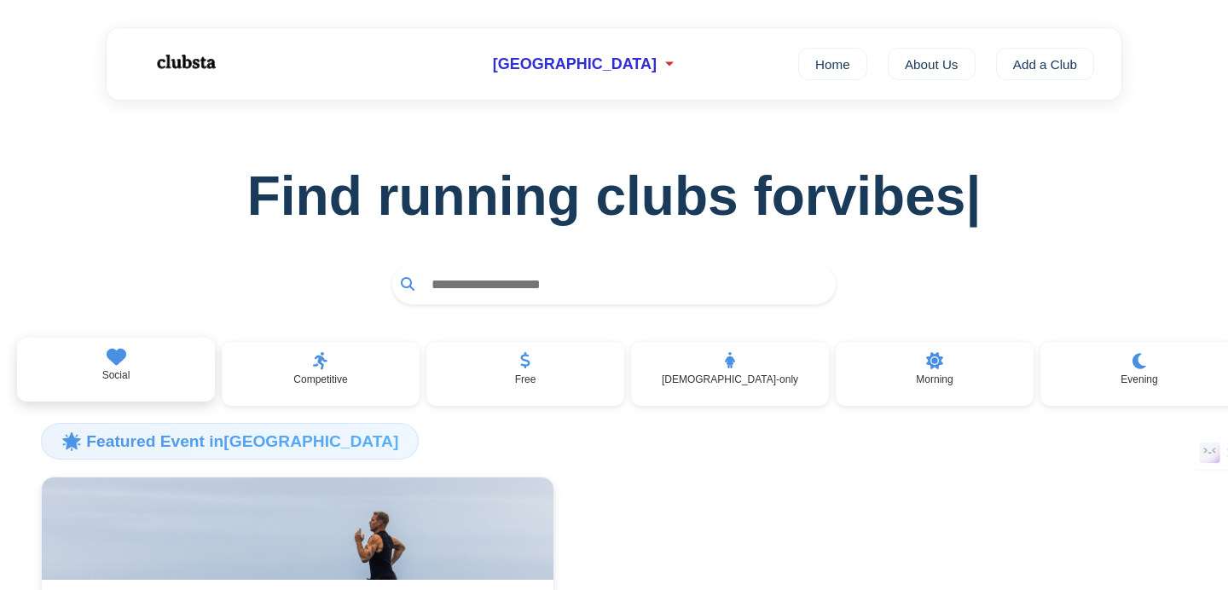
click at [147, 386] on div "Social" at bounding box center [116, 370] width 198 height 65
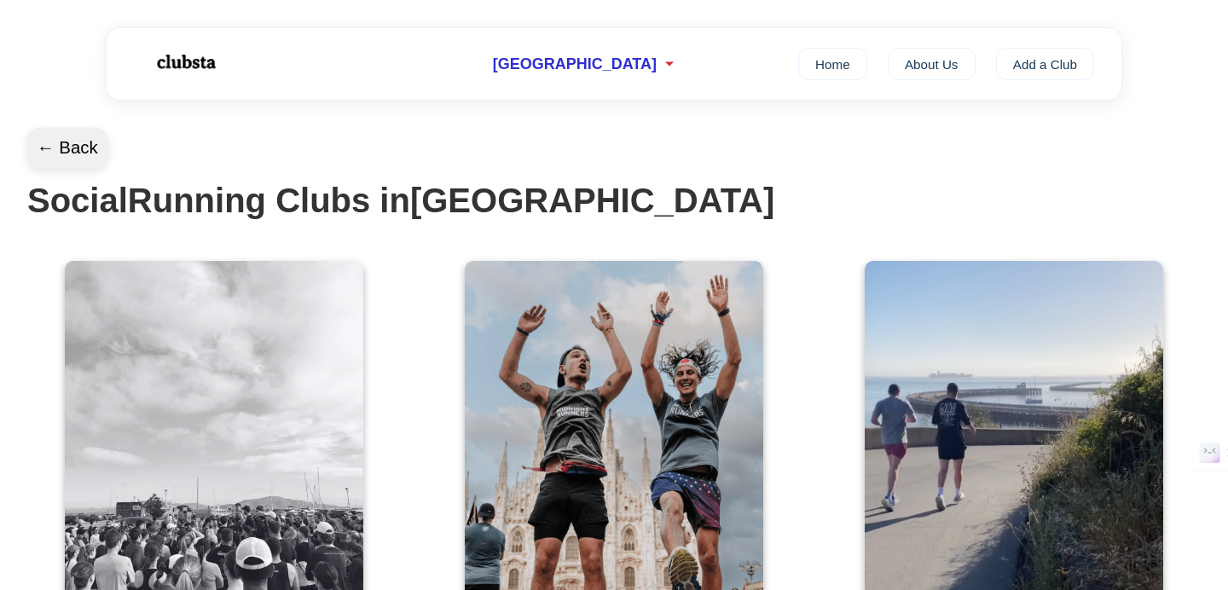
click at [86, 146] on button "← Back" at bounding box center [67, 148] width 82 height 41
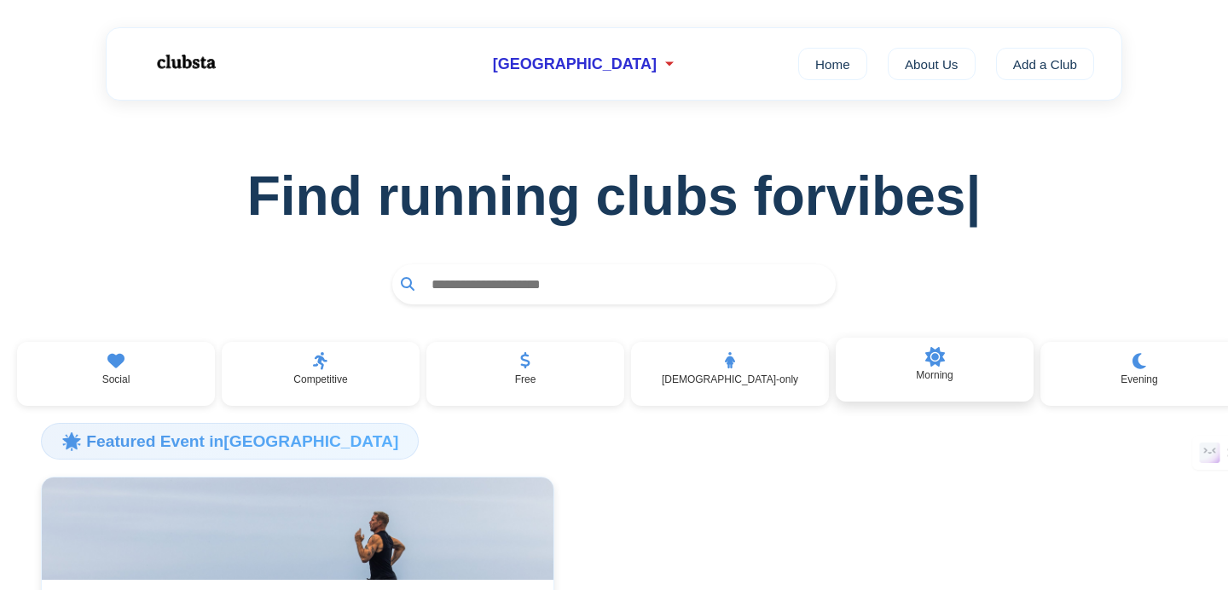
click at [986, 374] on div "Morning" at bounding box center [934, 370] width 198 height 65
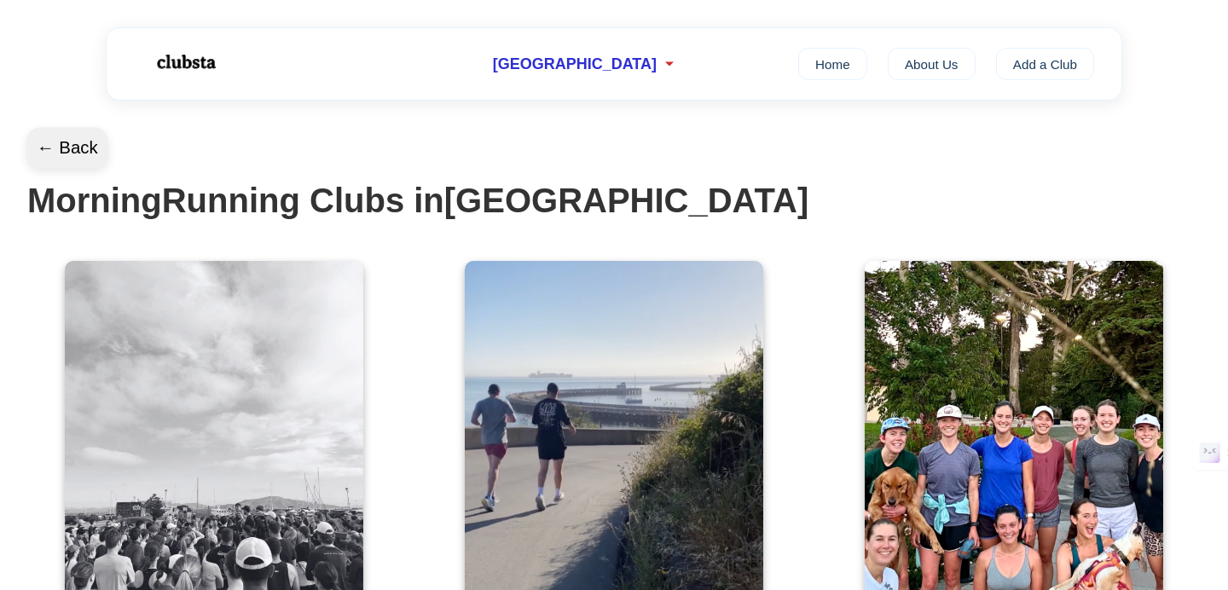
click at [52, 147] on button "← Back" at bounding box center [67, 148] width 82 height 41
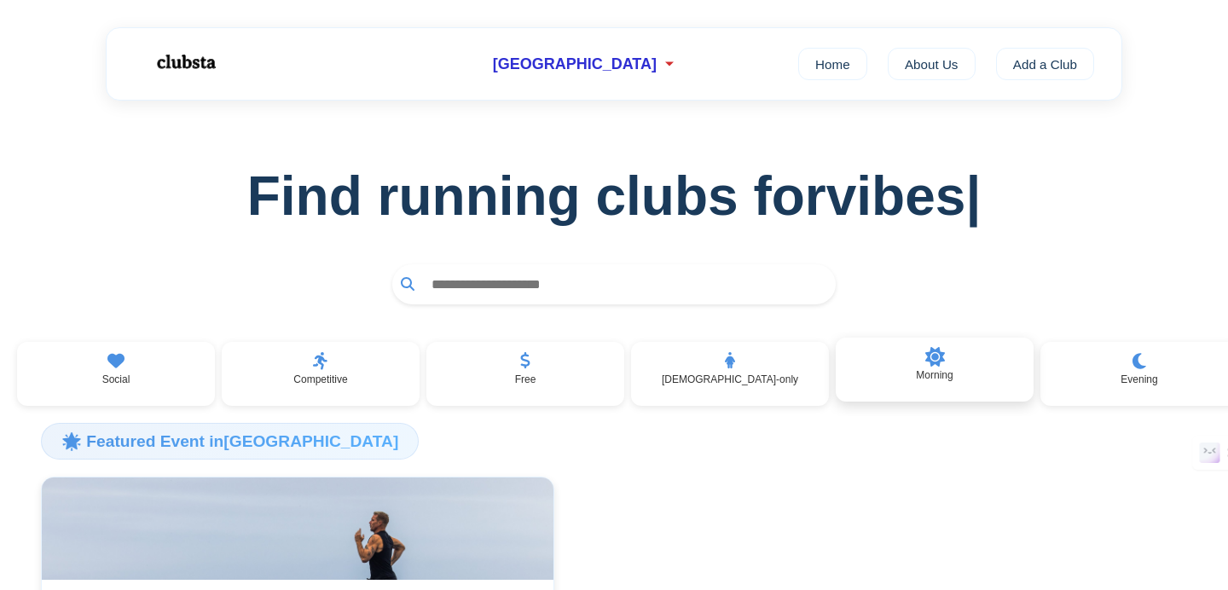
scroll to position [0, 27]
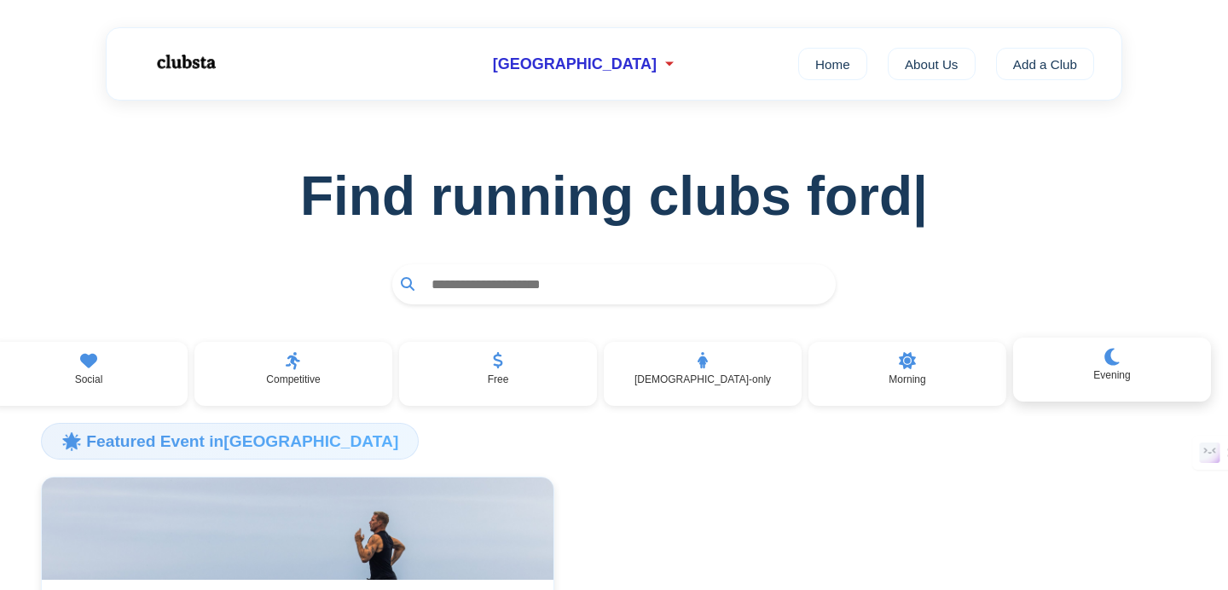
click at [1106, 379] on p "Evening" at bounding box center [1111, 375] width 37 height 12
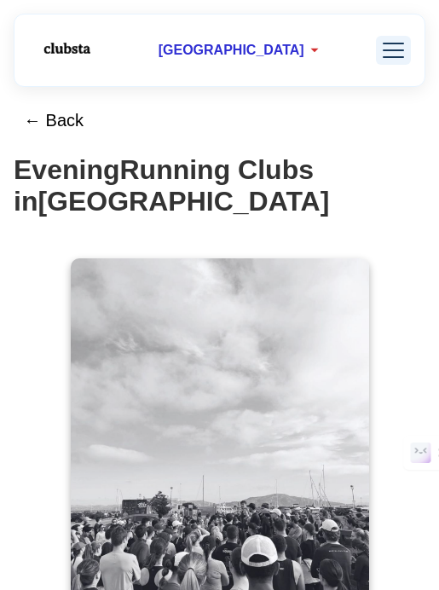
click at [386, 47] on div at bounding box center [393, 50] width 21 height 15
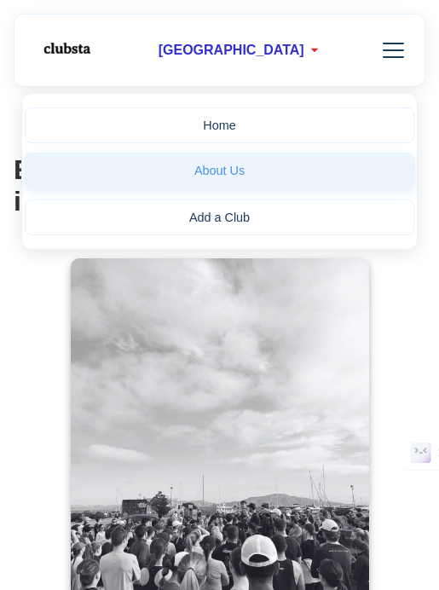
click at [235, 178] on link "About Us" at bounding box center [220, 171] width 390 height 36
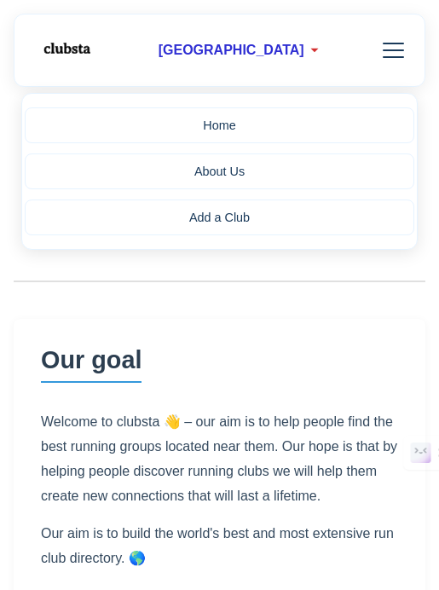
click at [167, 359] on section "Our goal Welcome to clubsta 👋 – our aim is to help people find the best running…" at bounding box center [220, 459] width 412 height 280
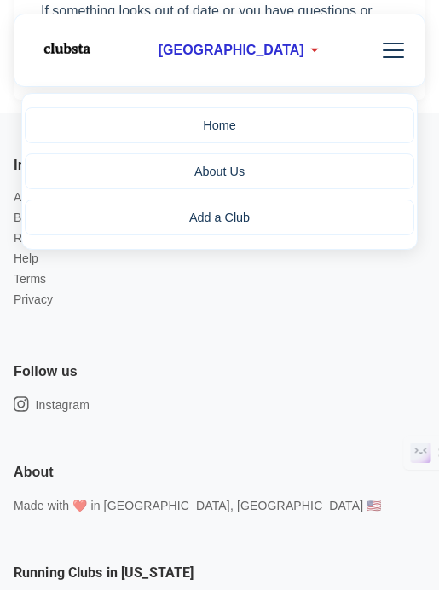
scroll to position [1008, 0]
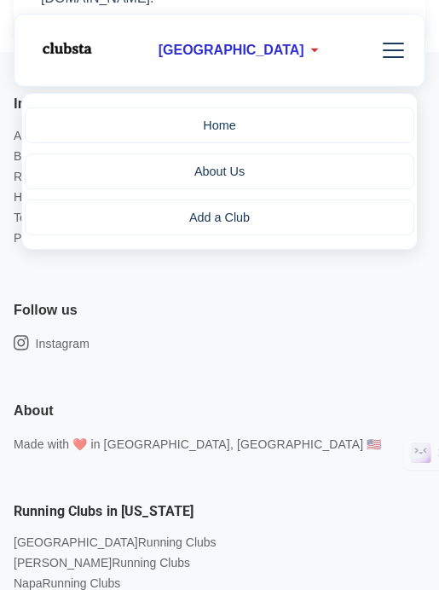
click at [62, 56] on img at bounding box center [66, 49] width 80 height 36
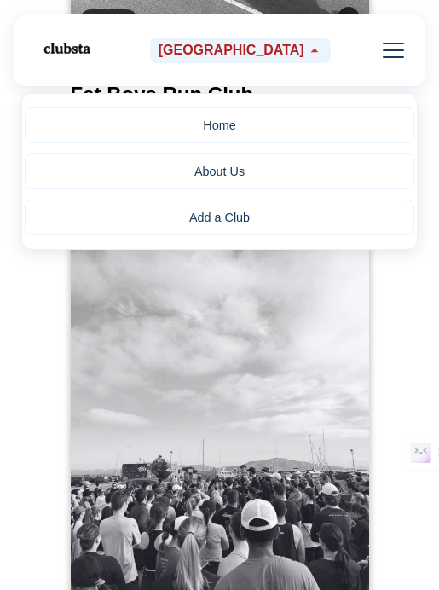
click at [259, 48] on span "[GEOGRAPHIC_DATA]" at bounding box center [232, 50] width 146 height 15
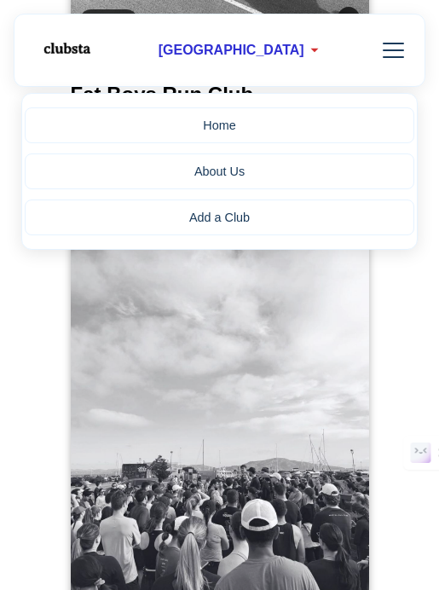
click at [392, 65] on div "[GEOGRAPHIC_DATA] Home About Us Add a Club" at bounding box center [220, 50] width 412 height 73
click at [384, 46] on div at bounding box center [393, 50] width 21 height 15
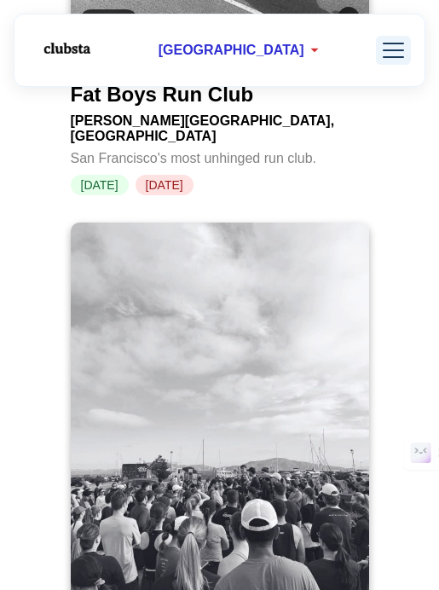
click at [384, 46] on div at bounding box center [393, 50] width 21 height 15
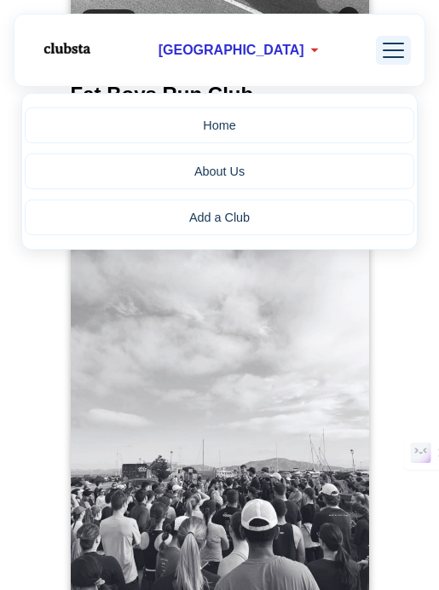
click at [403, 45] on div at bounding box center [393, 50] width 21 height 15
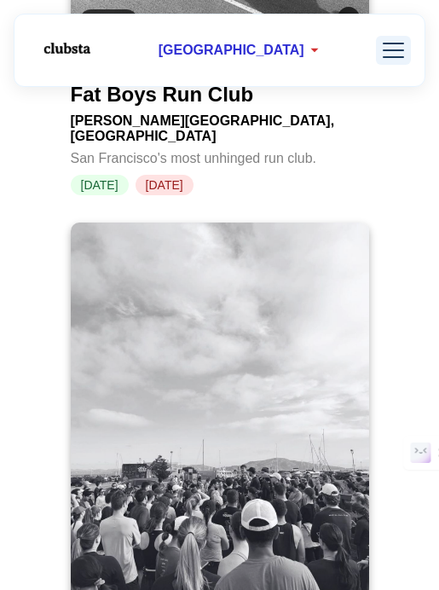
click at [403, 45] on div at bounding box center [393, 50] width 21 height 15
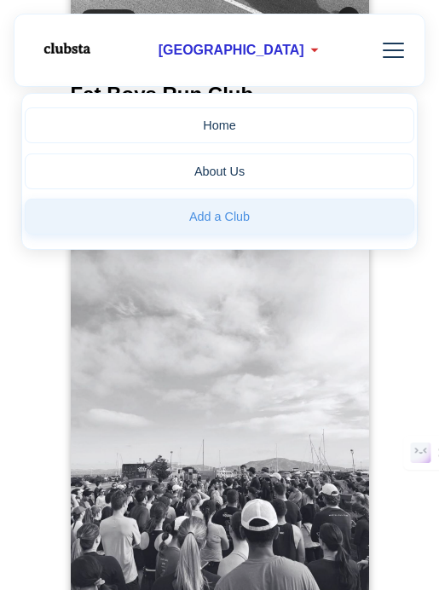
click at [303, 217] on link "Add a Club" at bounding box center [220, 217] width 390 height 36
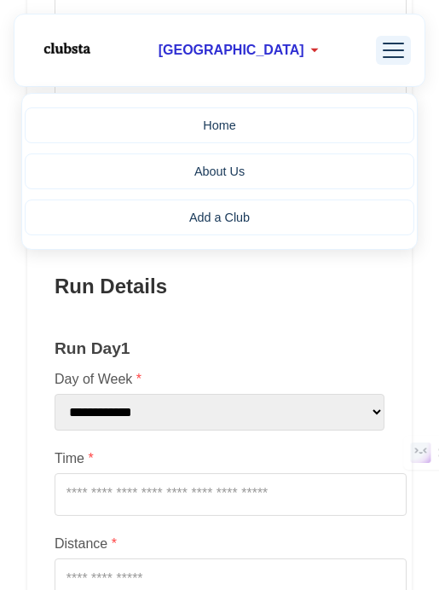
click at [407, 56] on div at bounding box center [393, 50] width 35 height 29
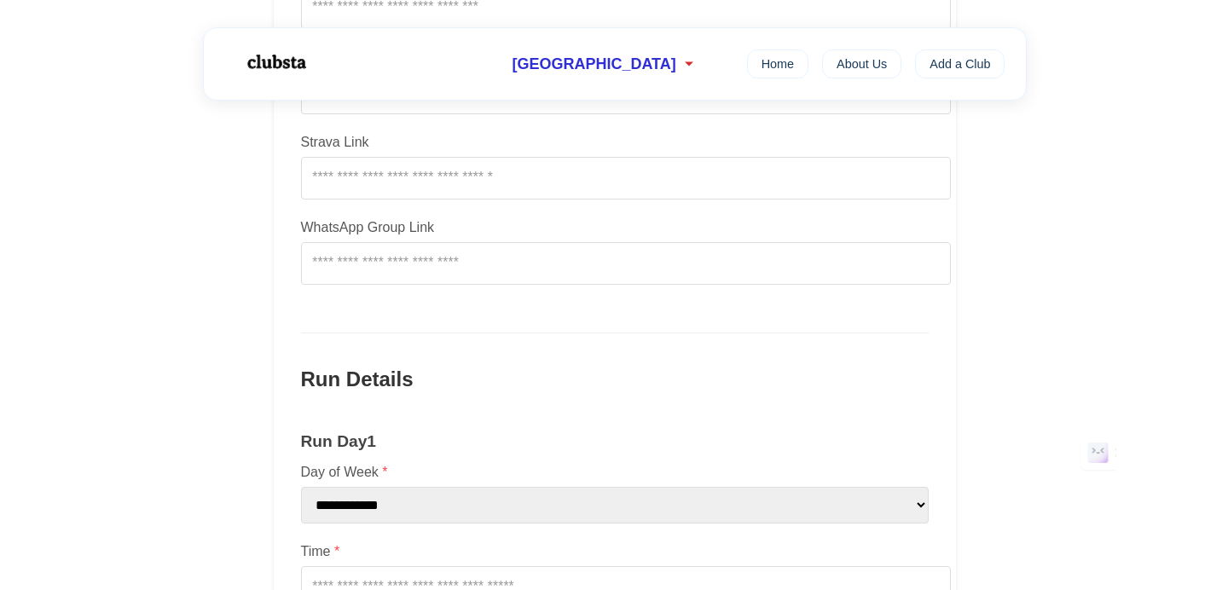
scroll to position [934, 0]
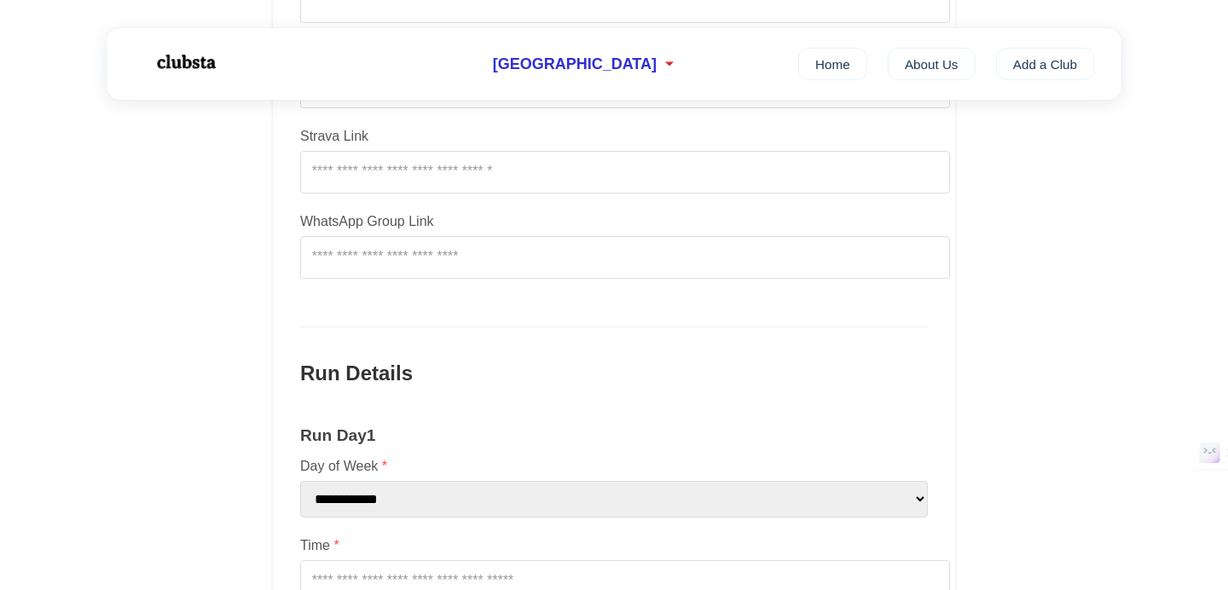
click at [136, 327] on main "**********" at bounding box center [614, 426] width 1228 height 2520
